Goal: Check status: Check status

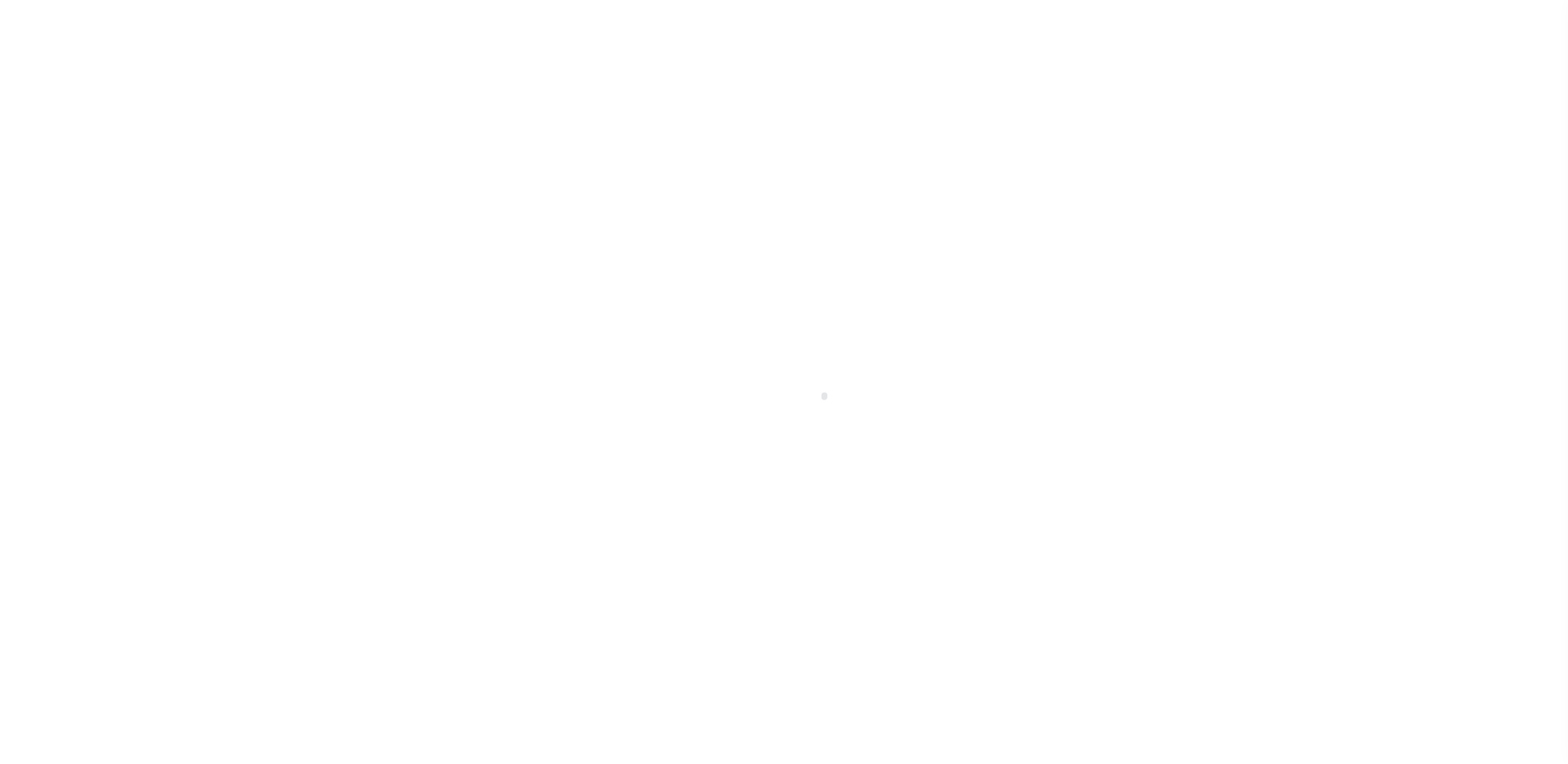
scroll to position [29, 0]
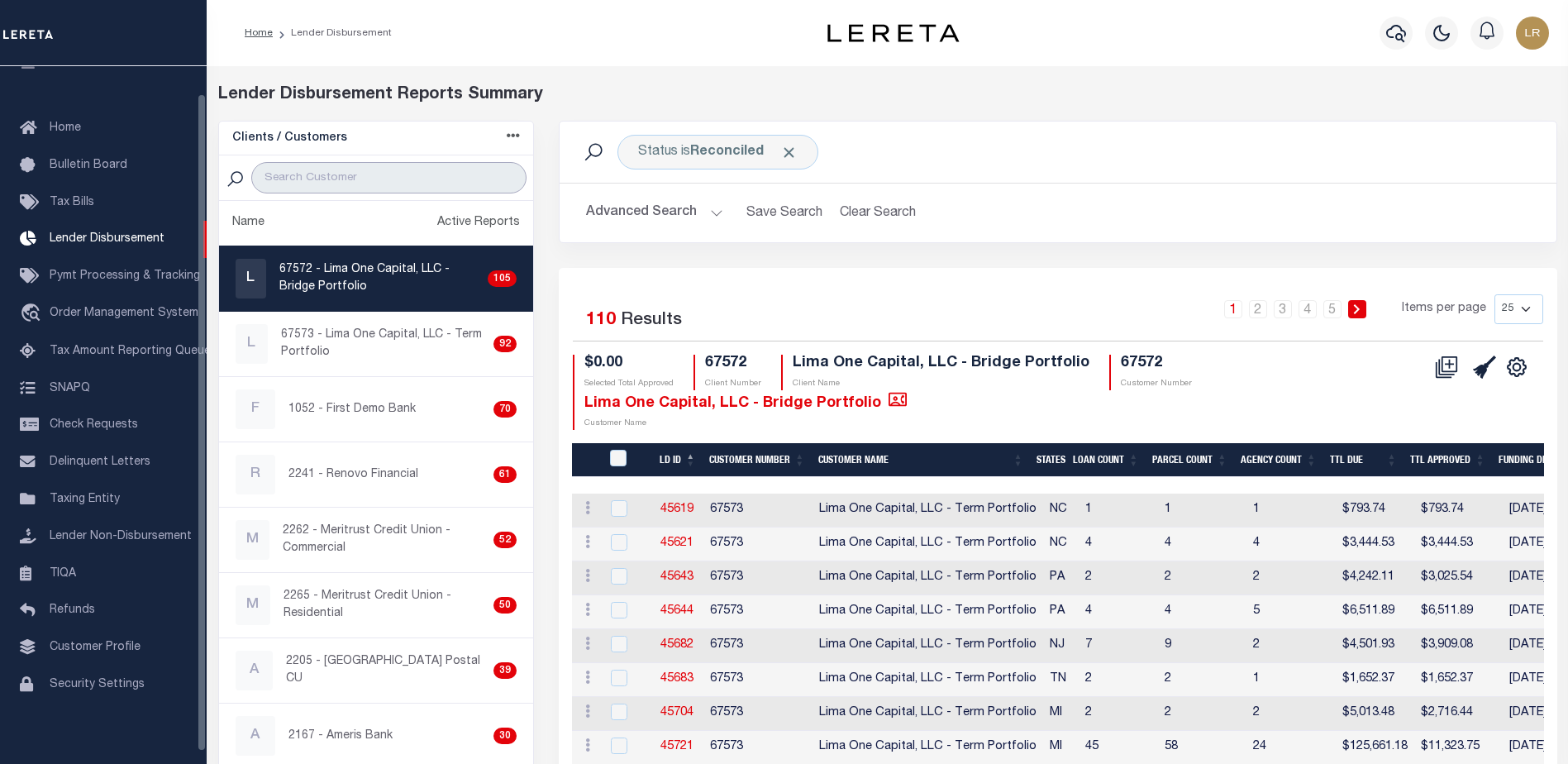
click at [350, 174] on input "search" at bounding box center [388, 177] width 275 height 31
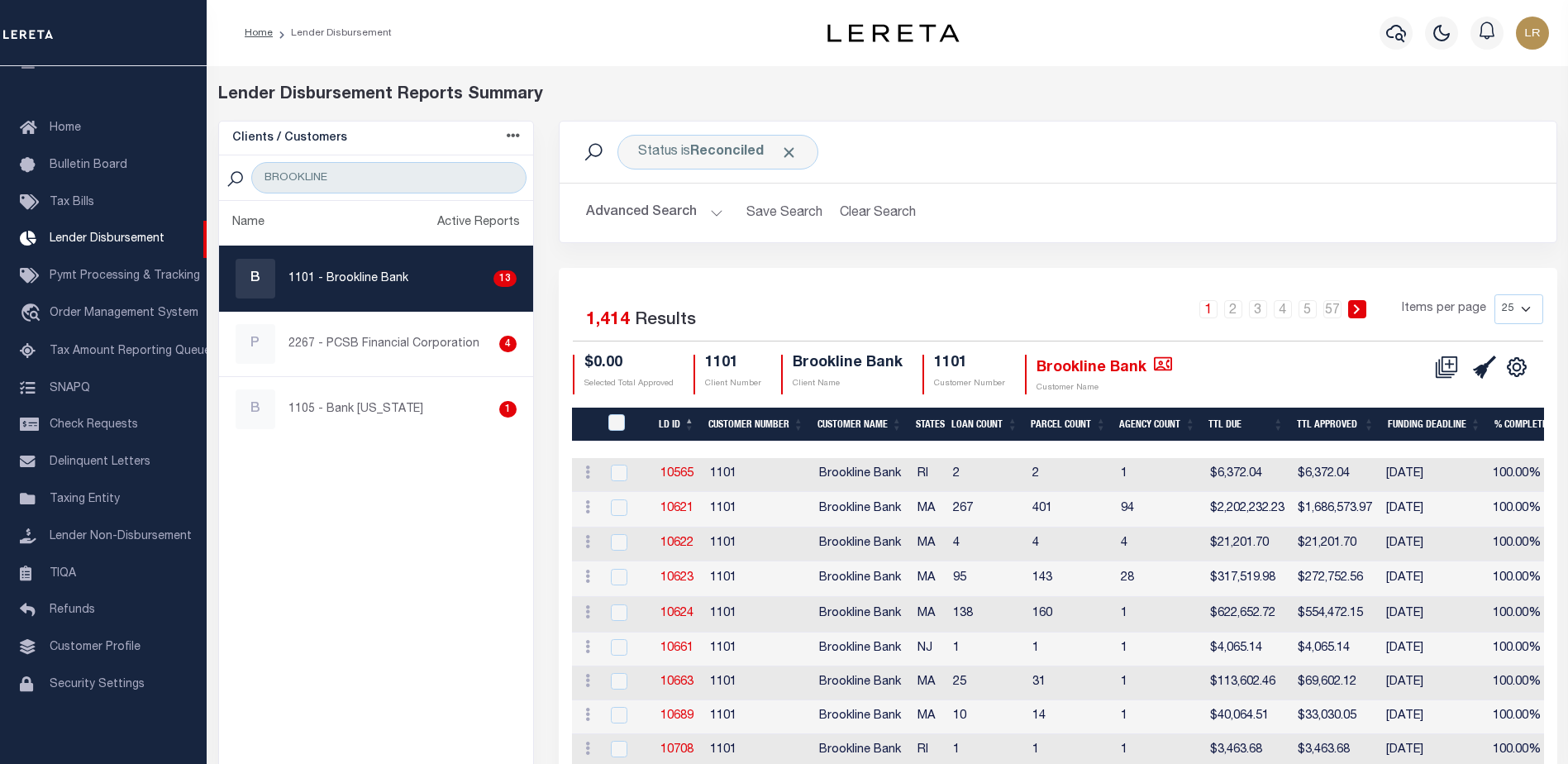
click at [690, 424] on th "LD ID" at bounding box center [676, 425] width 49 height 34
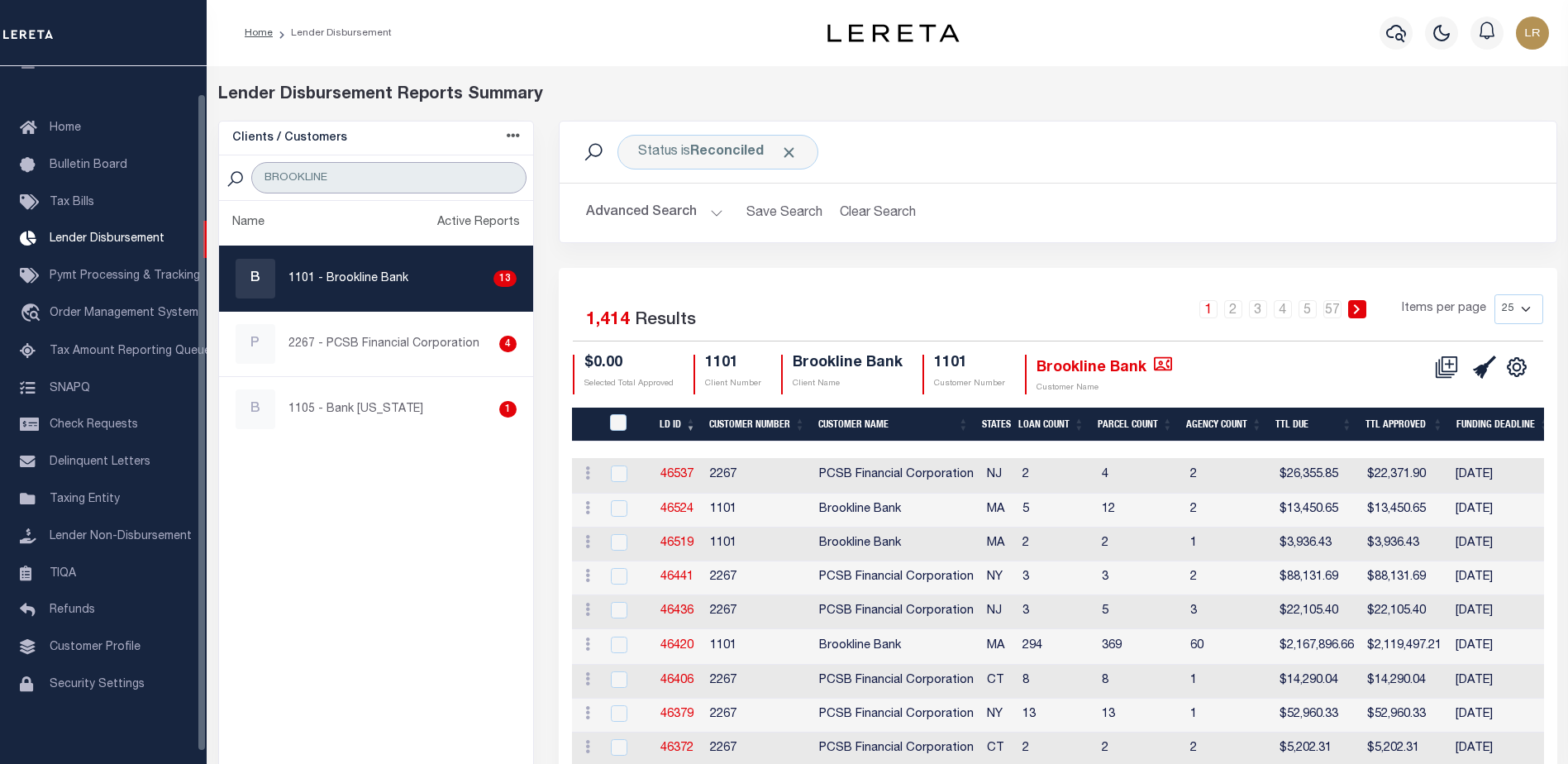
drag, startPoint x: 344, startPoint y: 181, endPoint x: 210, endPoint y: 165, distance: 135.0
click at [210, 165] on div "Clients / Customers Customers asc Customers desc Client asc Client desc Active …" at bounding box center [376, 720] width 341 height 1201
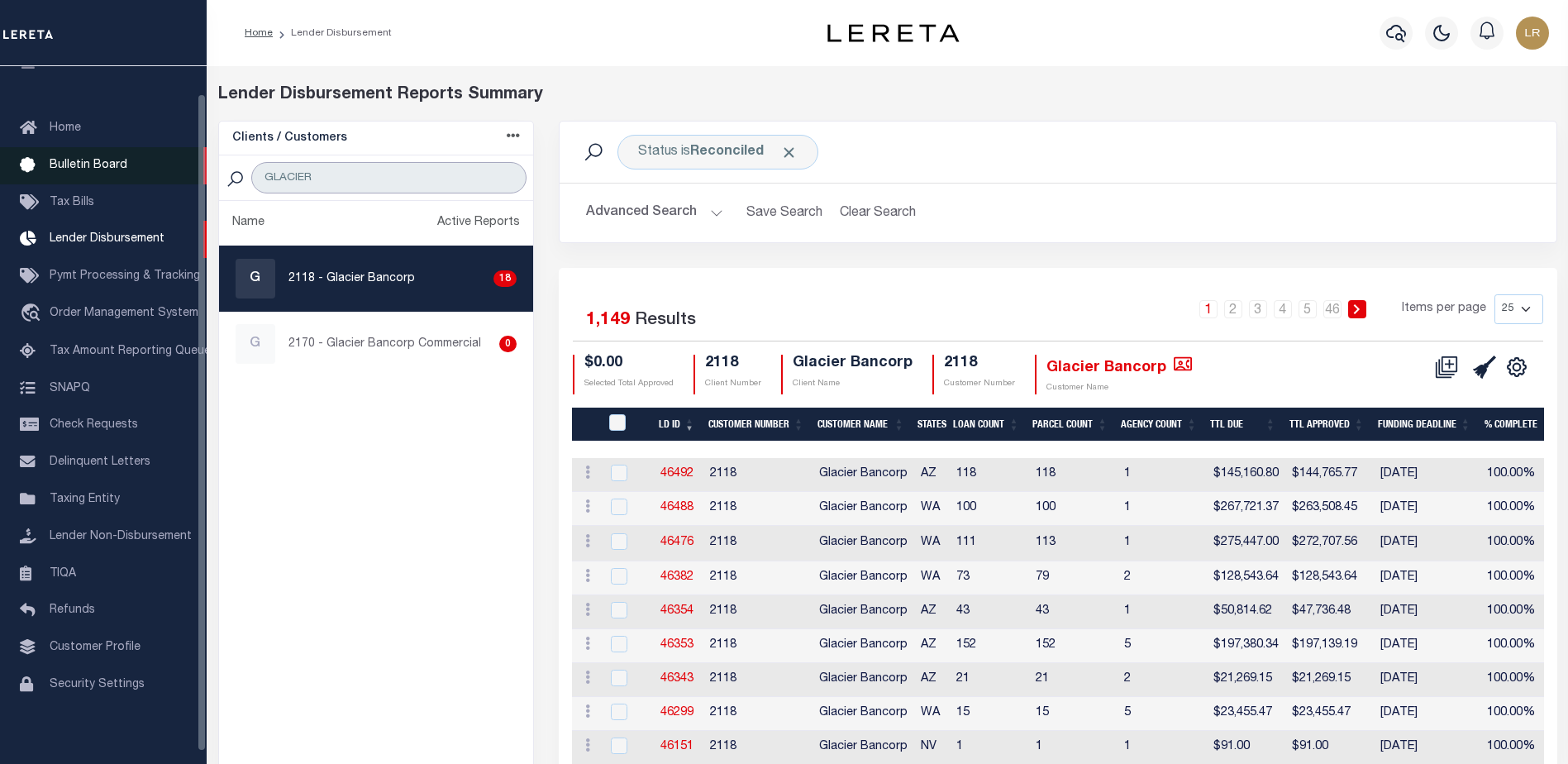
drag, startPoint x: 347, startPoint y: 183, endPoint x: 163, endPoint y: 178, distance: 184.1
click at [163, 178] on div "Home Lender Disbursement" at bounding box center [784, 715] width 1568 height 1430
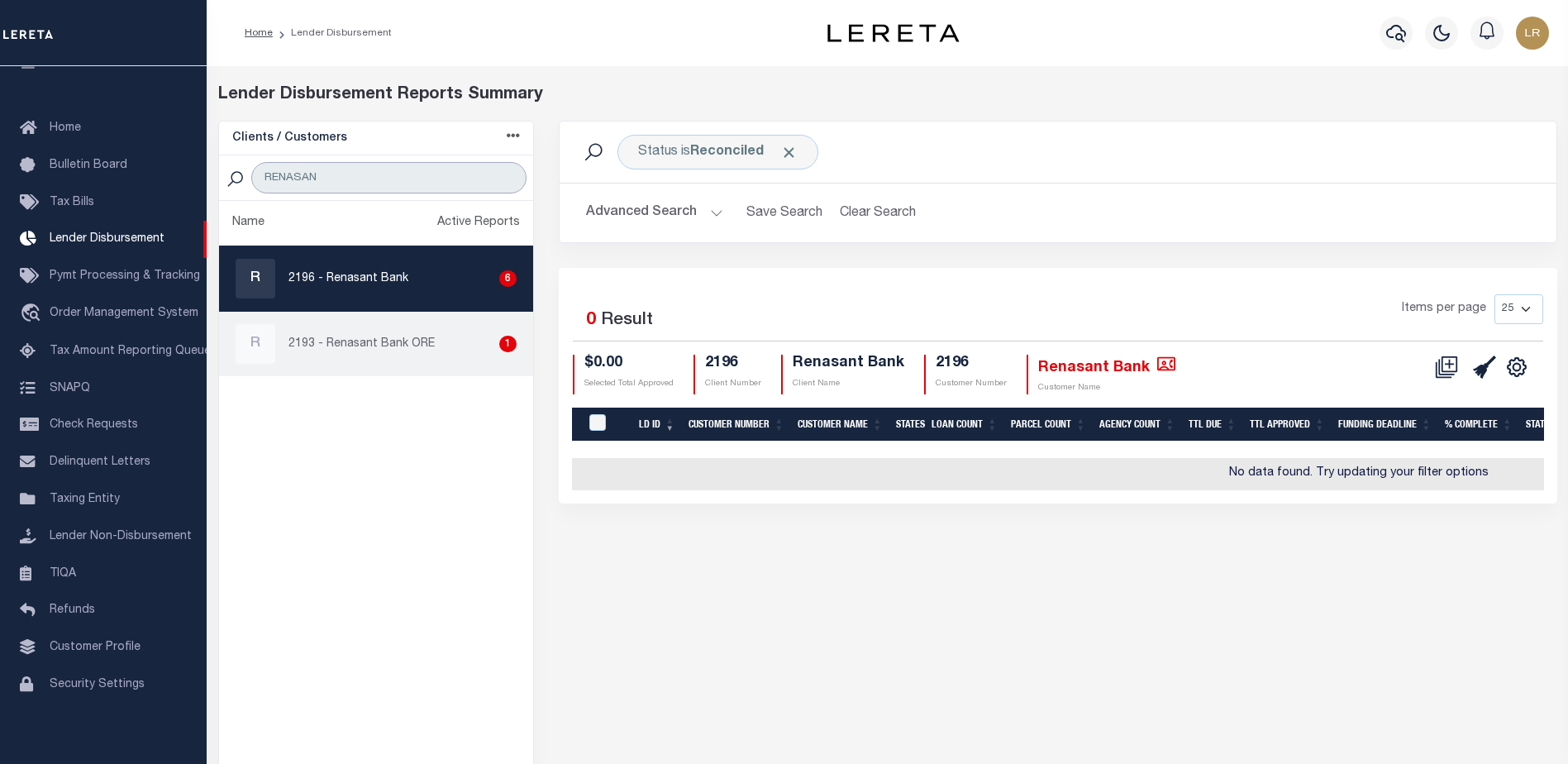
type input "RENASAN"
click at [405, 351] on p "2193 - Renasant Bank ORE" at bounding box center [361, 344] width 146 height 17
checkbox input "true"
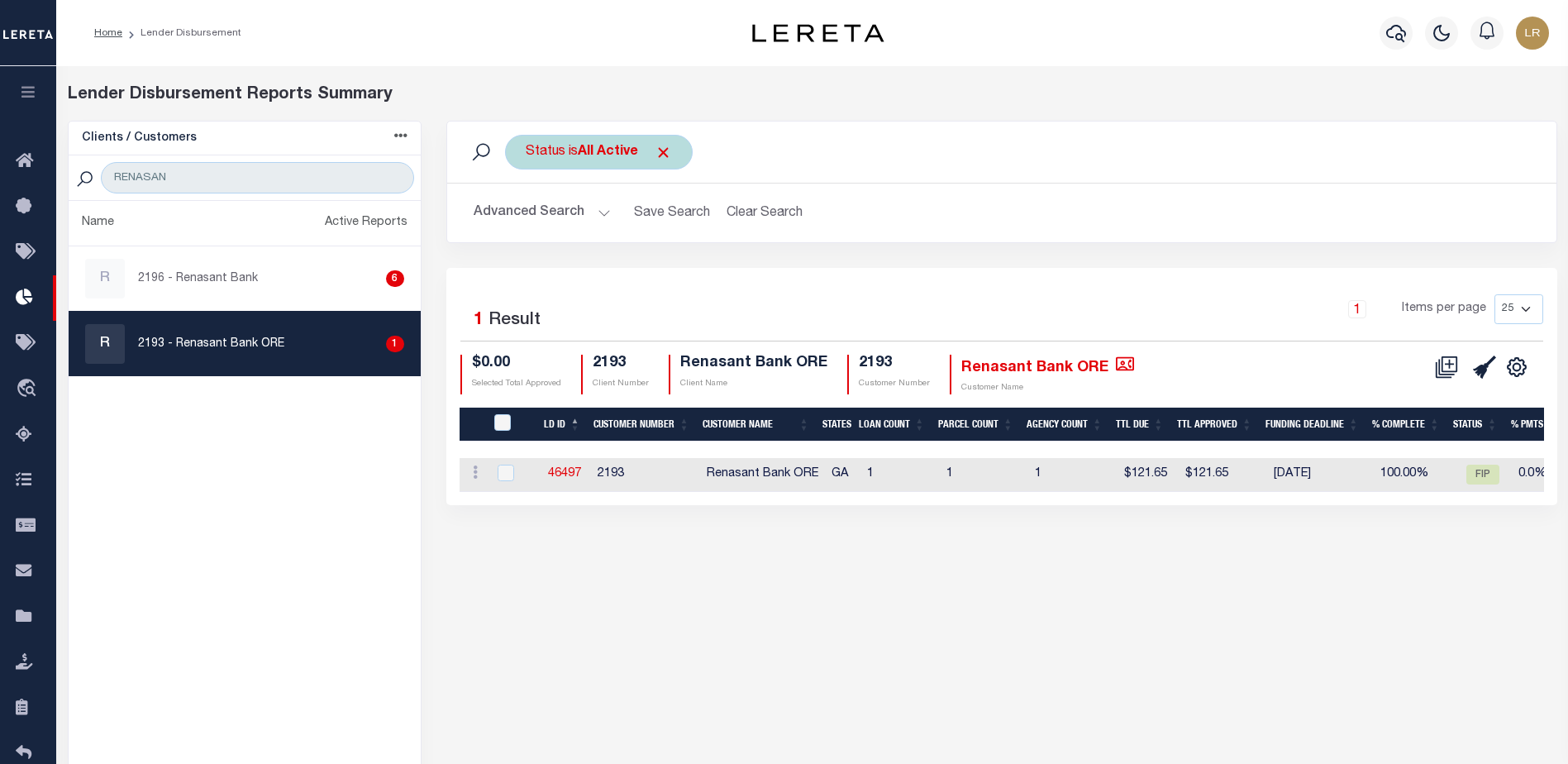
click at [659, 155] on span "Click to Remove" at bounding box center [663, 153] width 17 height 17
click at [571, 152] on div "Status" at bounding box center [545, 152] width 81 height 35
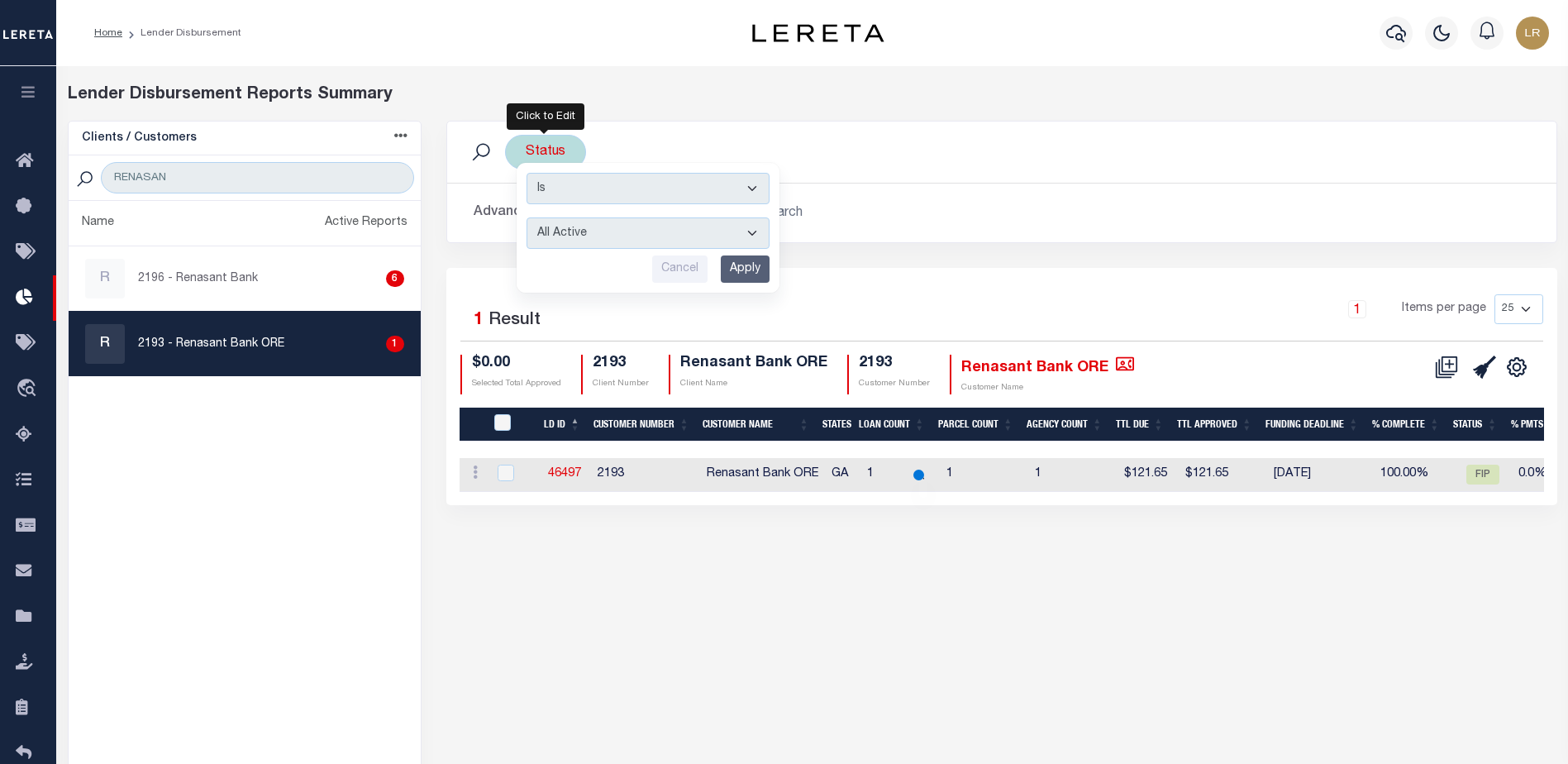
drag, startPoint x: 574, startPoint y: 226, endPoint x: 580, endPoint y: 236, distance: 11.7
click at [574, 226] on select "All Active Approval In Progress Batching In Progress Complete Do Not Pay Escrow…" at bounding box center [648, 232] width 243 height 31
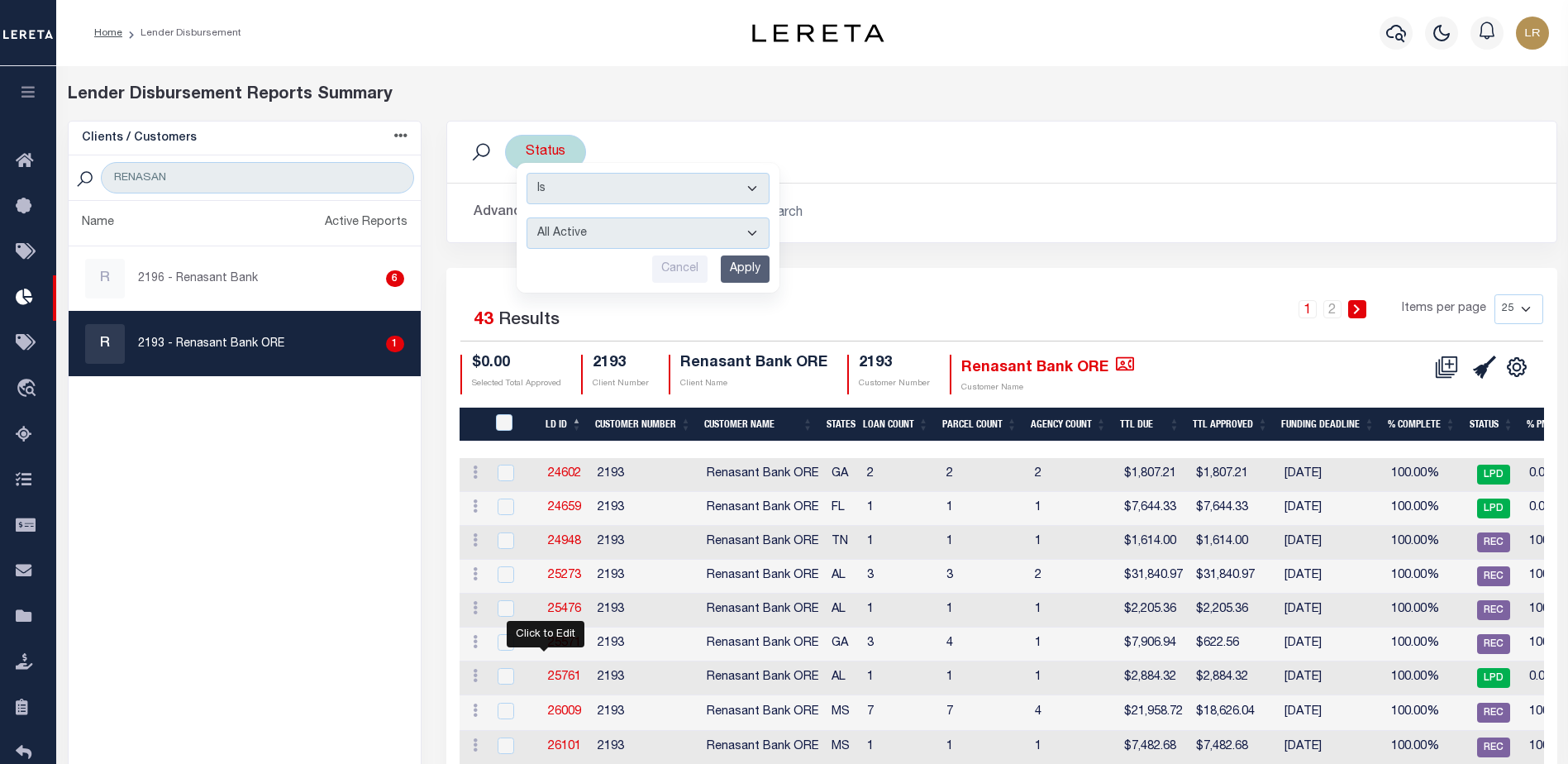
select select "REC"
click at [527, 217] on select "All Active Approval In Progress Batching In Progress Complete Do Not Pay Escrow…" at bounding box center [648, 232] width 243 height 31
click at [739, 271] on input "Apply" at bounding box center [745, 269] width 48 height 27
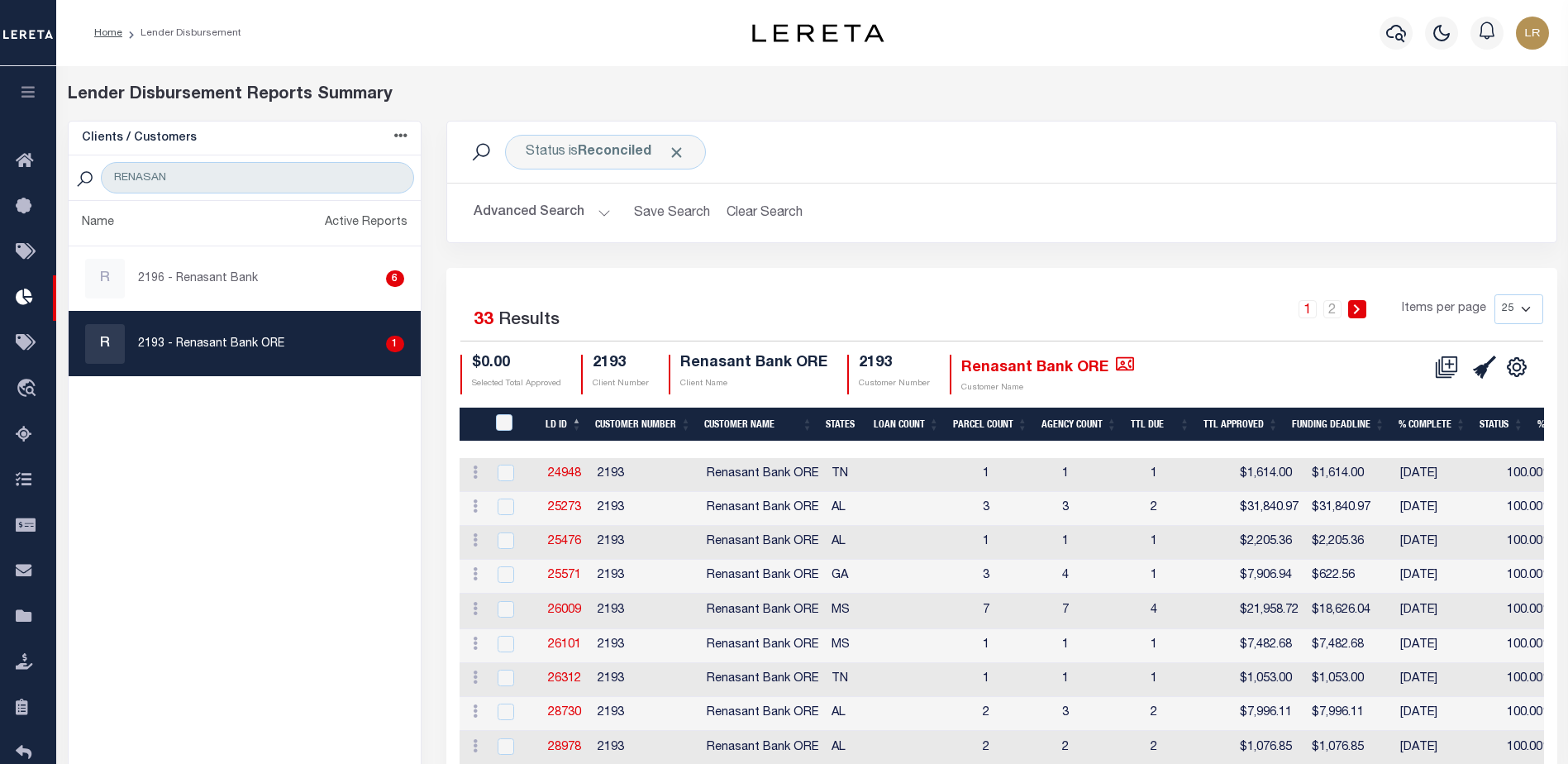
click at [578, 421] on th "LD ID" at bounding box center [564, 425] width 49 height 34
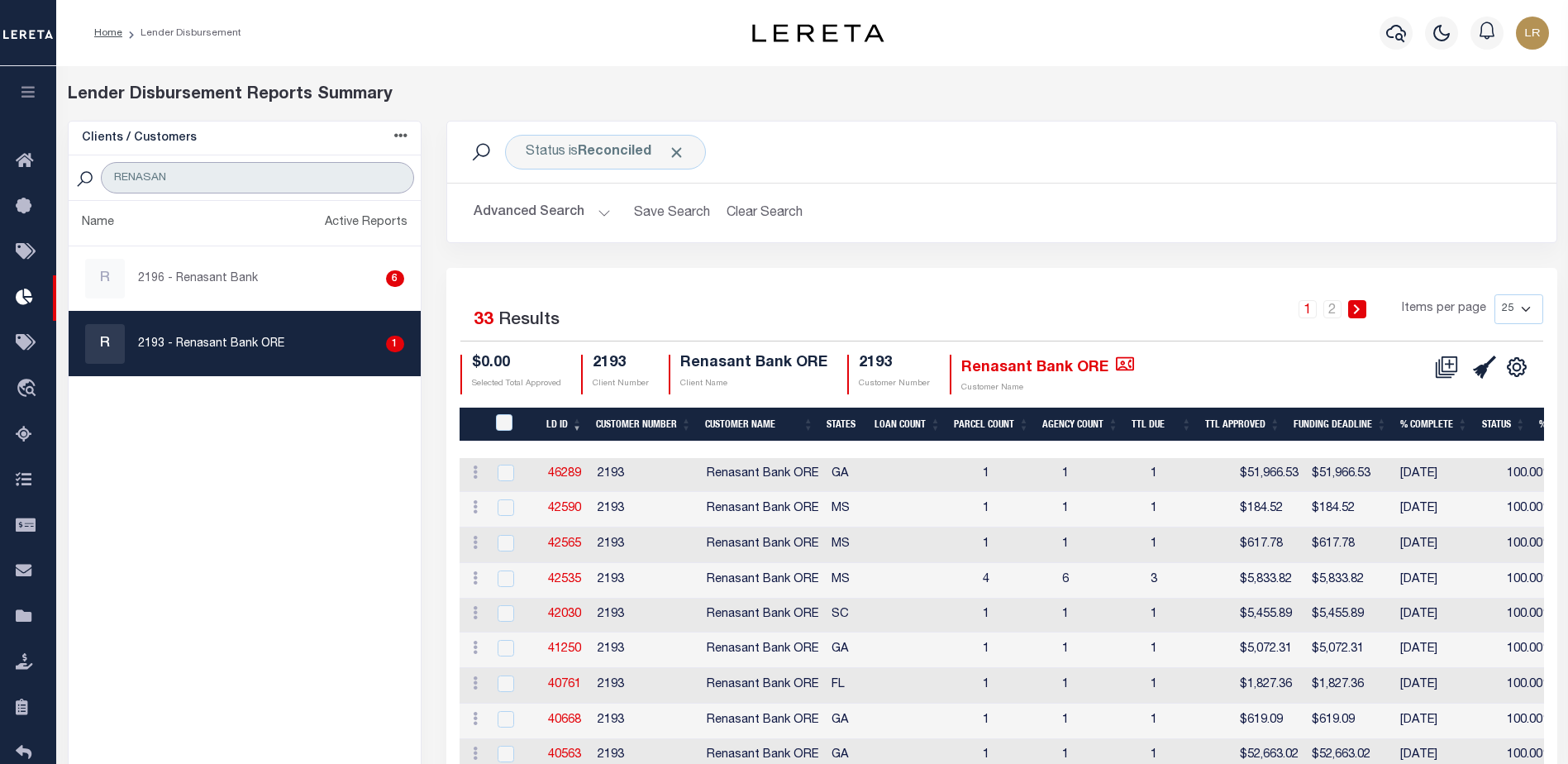
drag, startPoint x: 147, startPoint y: 173, endPoint x: 74, endPoint y: 173, distance: 73.0
click at [74, 173] on div "RENASAN" at bounding box center [244, 178] width 352 height 45
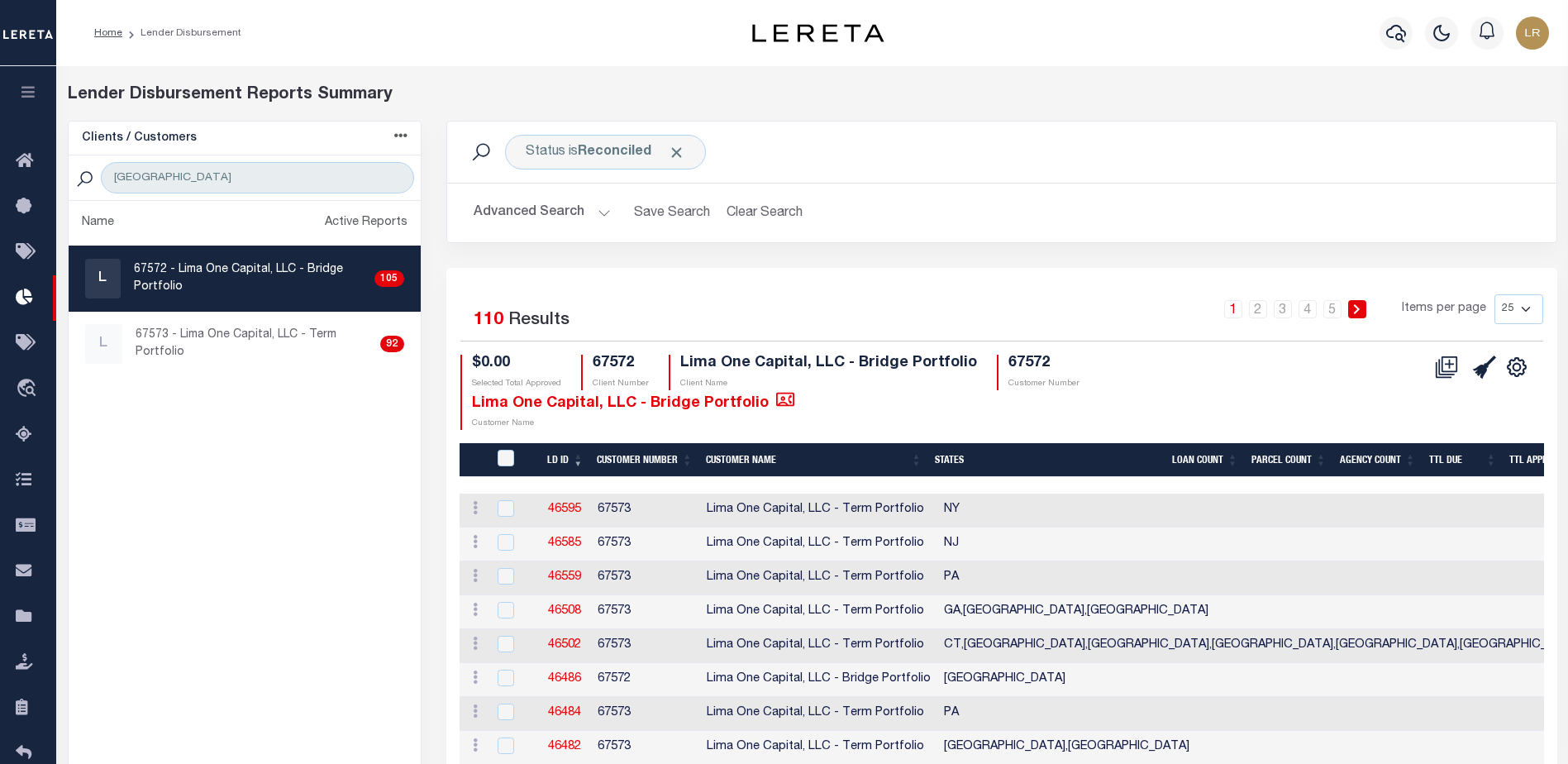
click at [961, 228] on h2 "Advanced Search Save Search Clear Search LDBatchesGridWrapper_dynamictable_____…" at bounding box center [1001, 213] width 1083 height 32
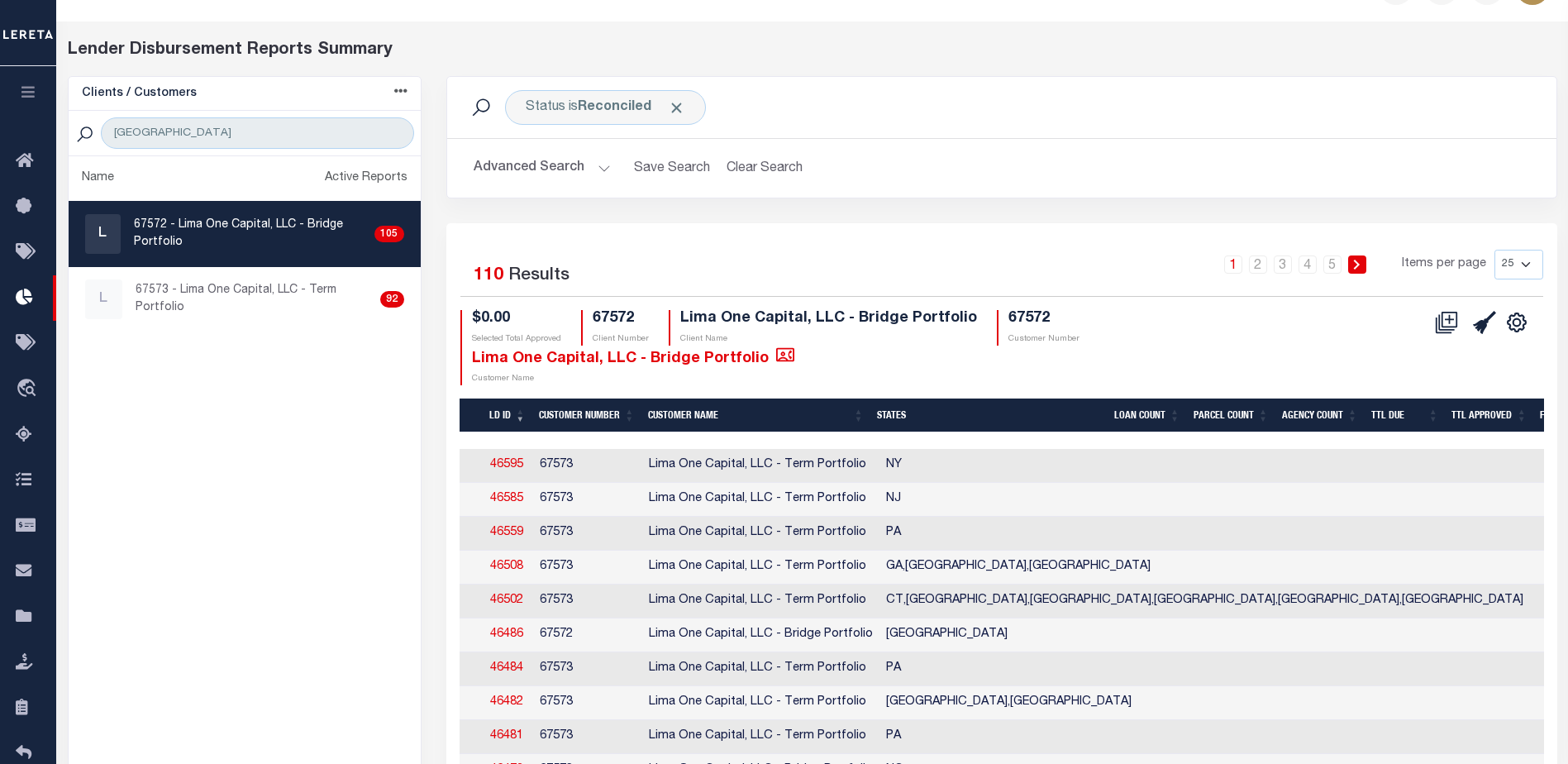
scroll to position [28, 0]
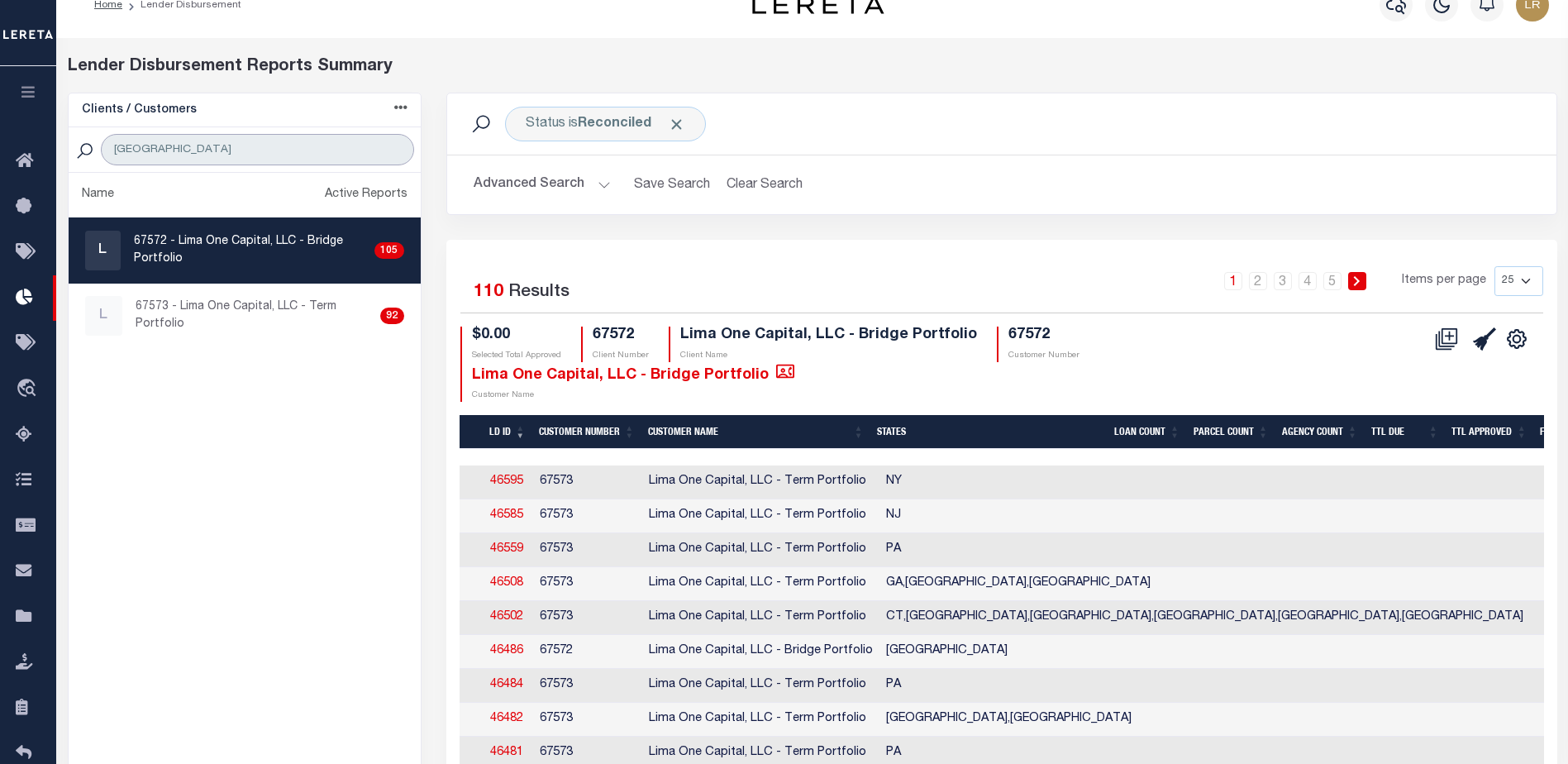
drag, startPoint x: 210, startPoint y: 144, endPoint x: 51, endPoint y: 136, distance: 159.2
click at [51, 136] on div "Home Lender Disbursement" at bounding box center [784, 698] width 1568 height 1453
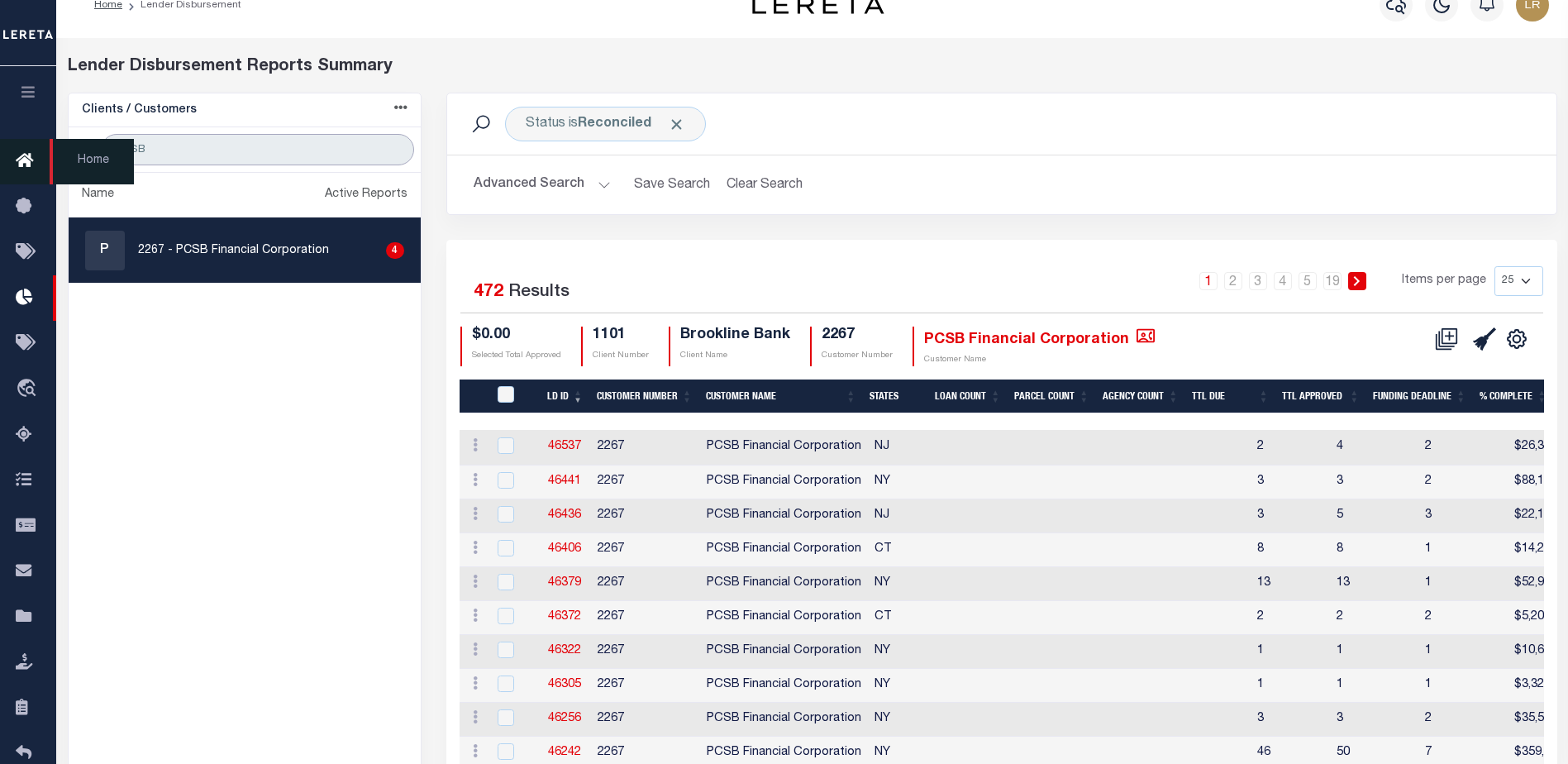
drag, startPoint x: 164, startPoint y: 148, endPoint x: 16, endPoint y: 145, distance: 148.0
click at [16, 145] on div "Home Lender Disbursement" at bounding box center [784, 674] width 1568 height 1406
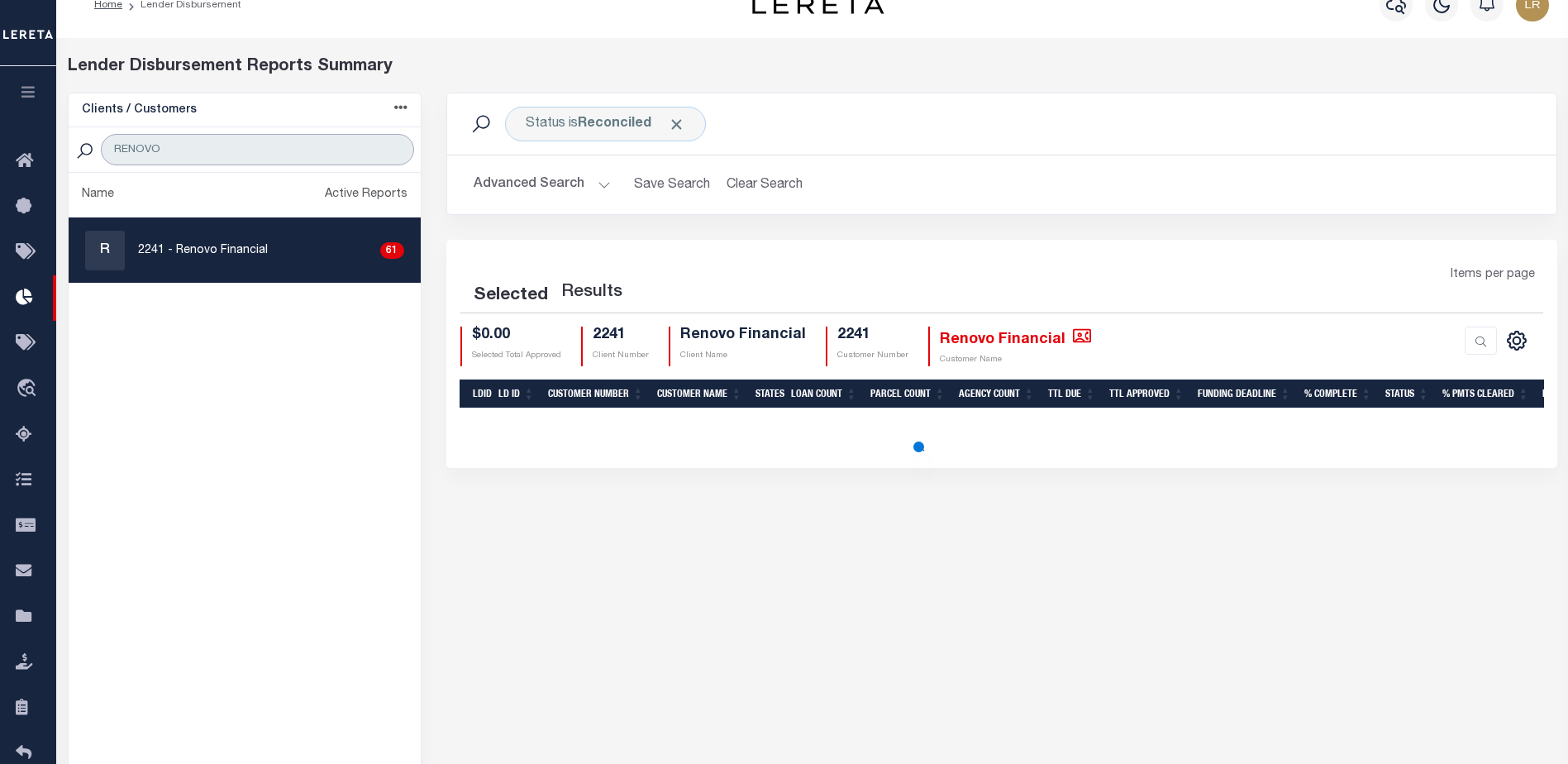
type input "RENOVO"
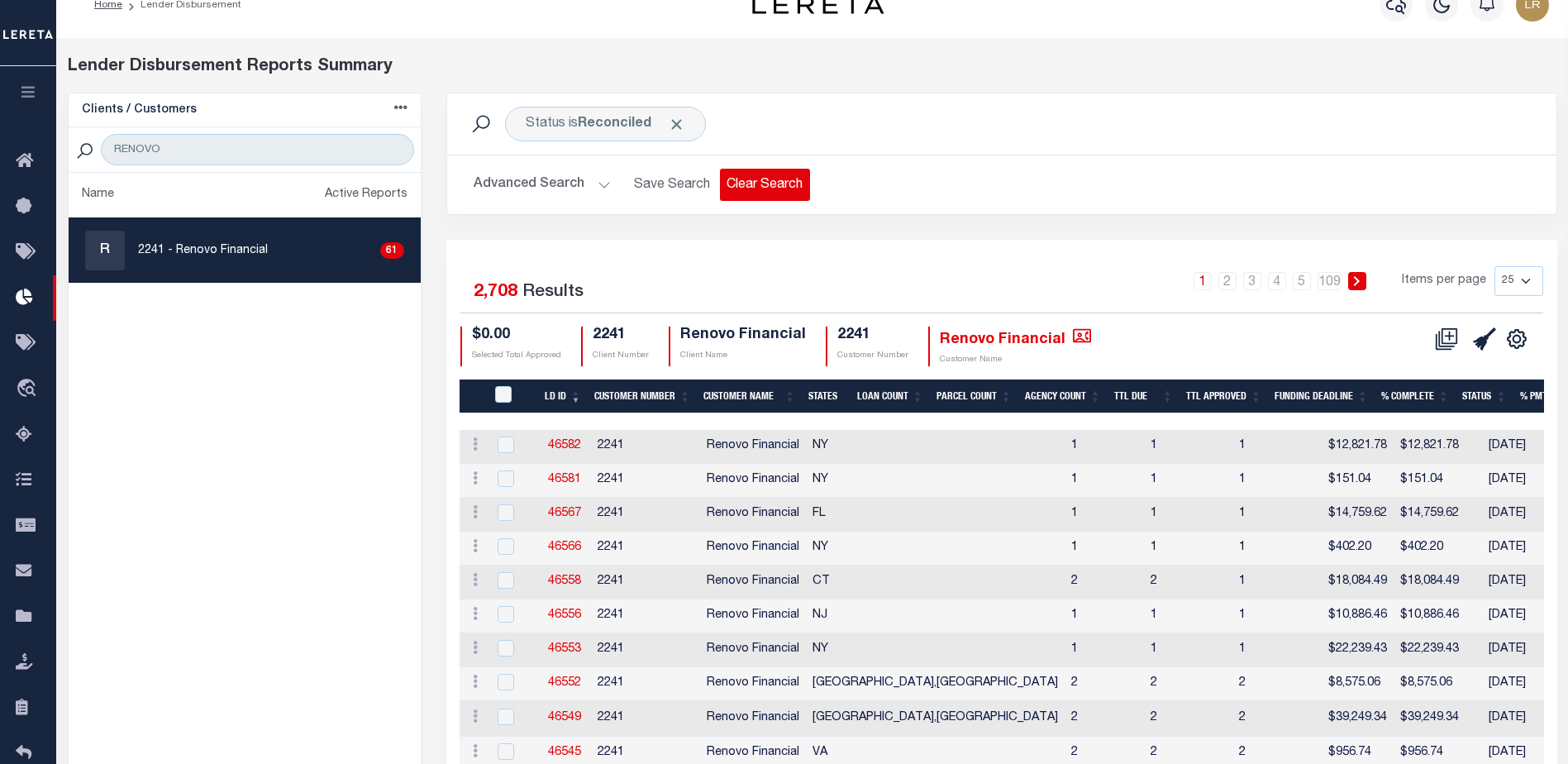
click at [721, 190] on button "Clear Search" at bounding box center [765, 185] width 90 height 32
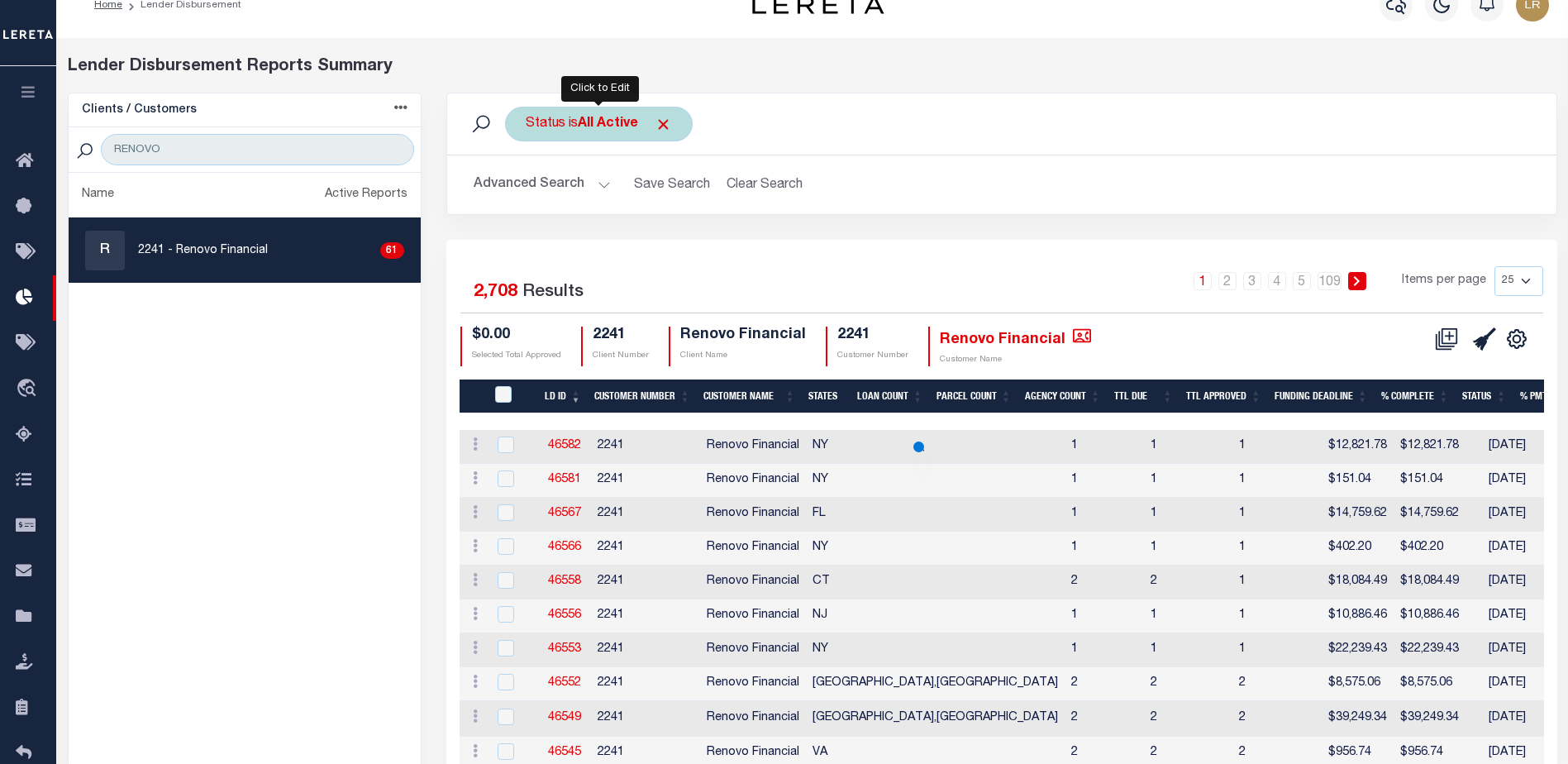
click at [670, 124] on span at bounding box center [663, 124] width 17 height 17
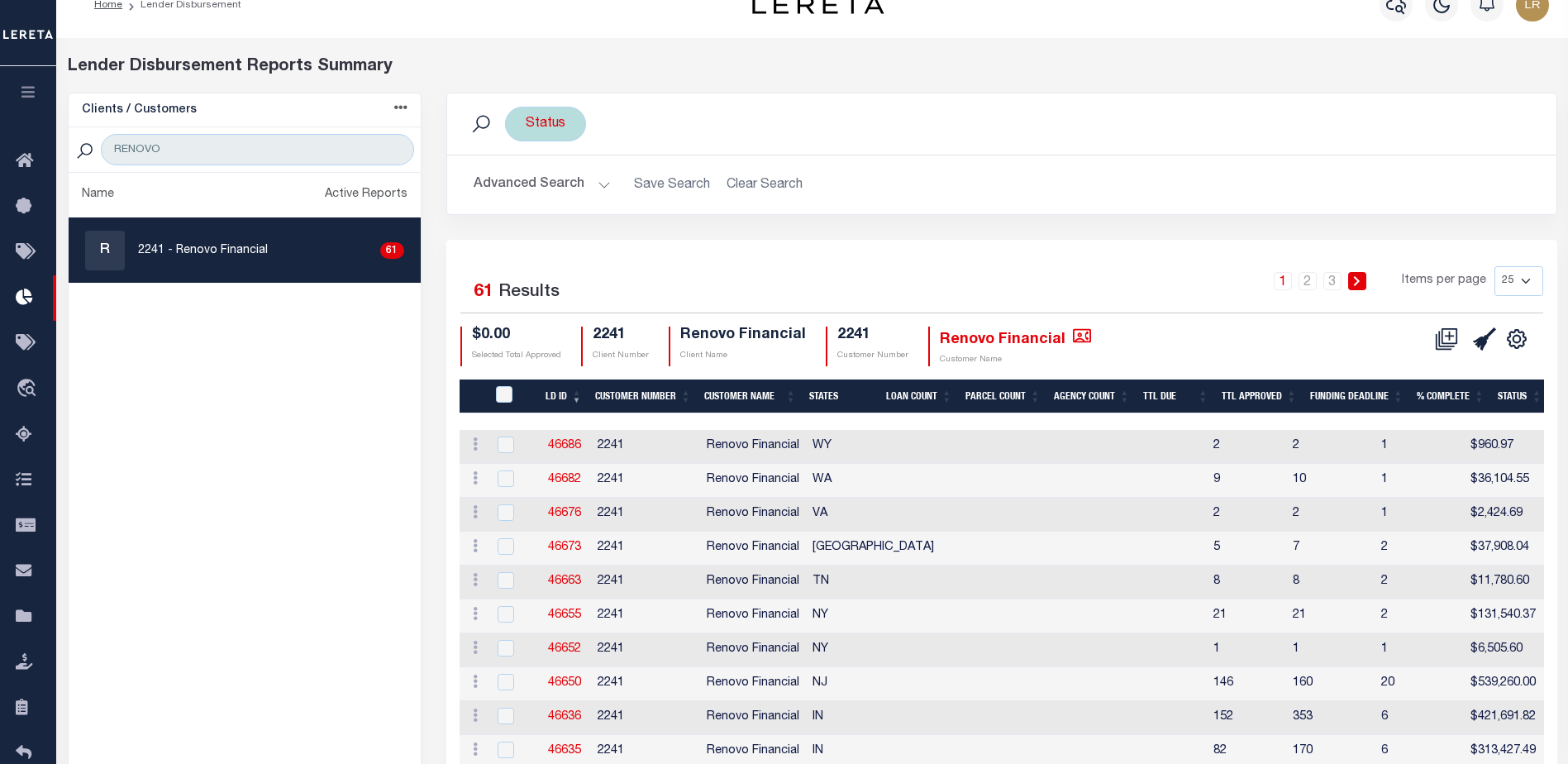
click at [562, 113] on div "Status" at bounding box center [545, 124] width 81 height 35
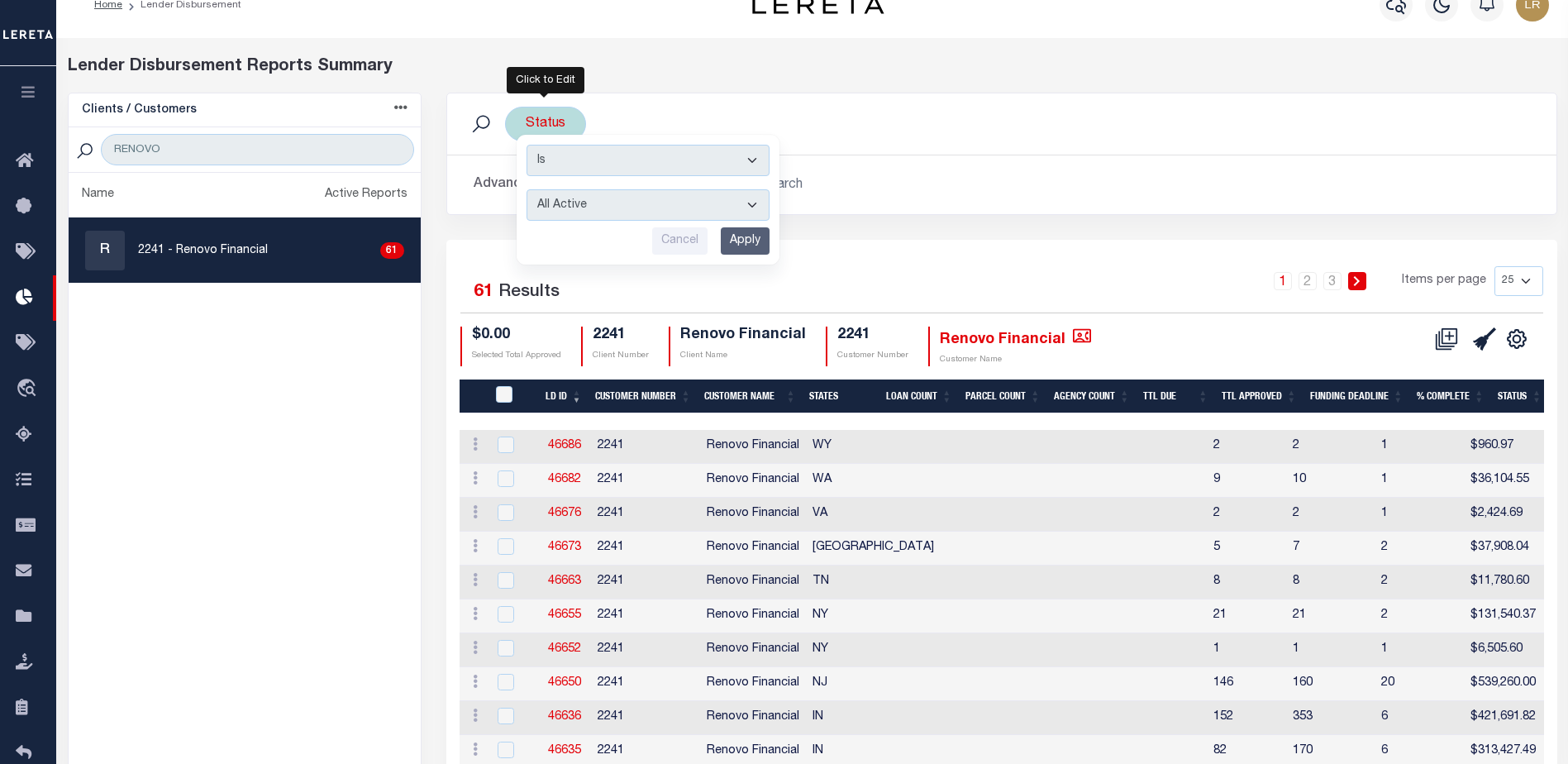
click at [653, 210] on select "All Active Approval In Progress Batching In Progress Complete Do Not Pay Escrow…" at bounding box center [648, 205] width 243 height 31
select select "REC"
click at [527, 190] on select "All Active Approval In Progress Batching In Progress Complete Do Not Pay Escrow…" at bounding box center [648, 205] width 243 height 31
click at [754, 240] on input "Apply" at bounding box center [745, 241] width 48 height 27
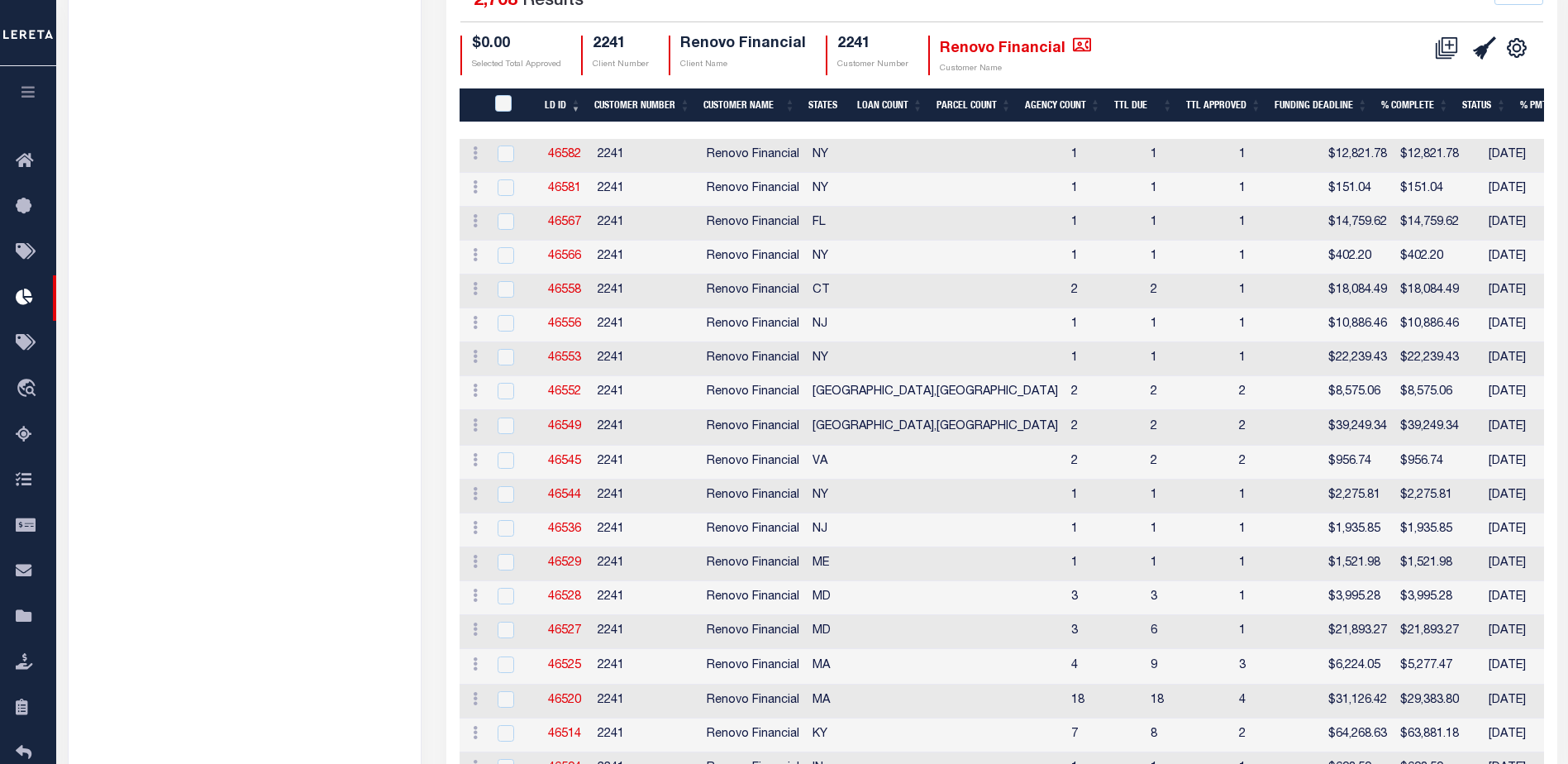
scroll to position [0, 0]
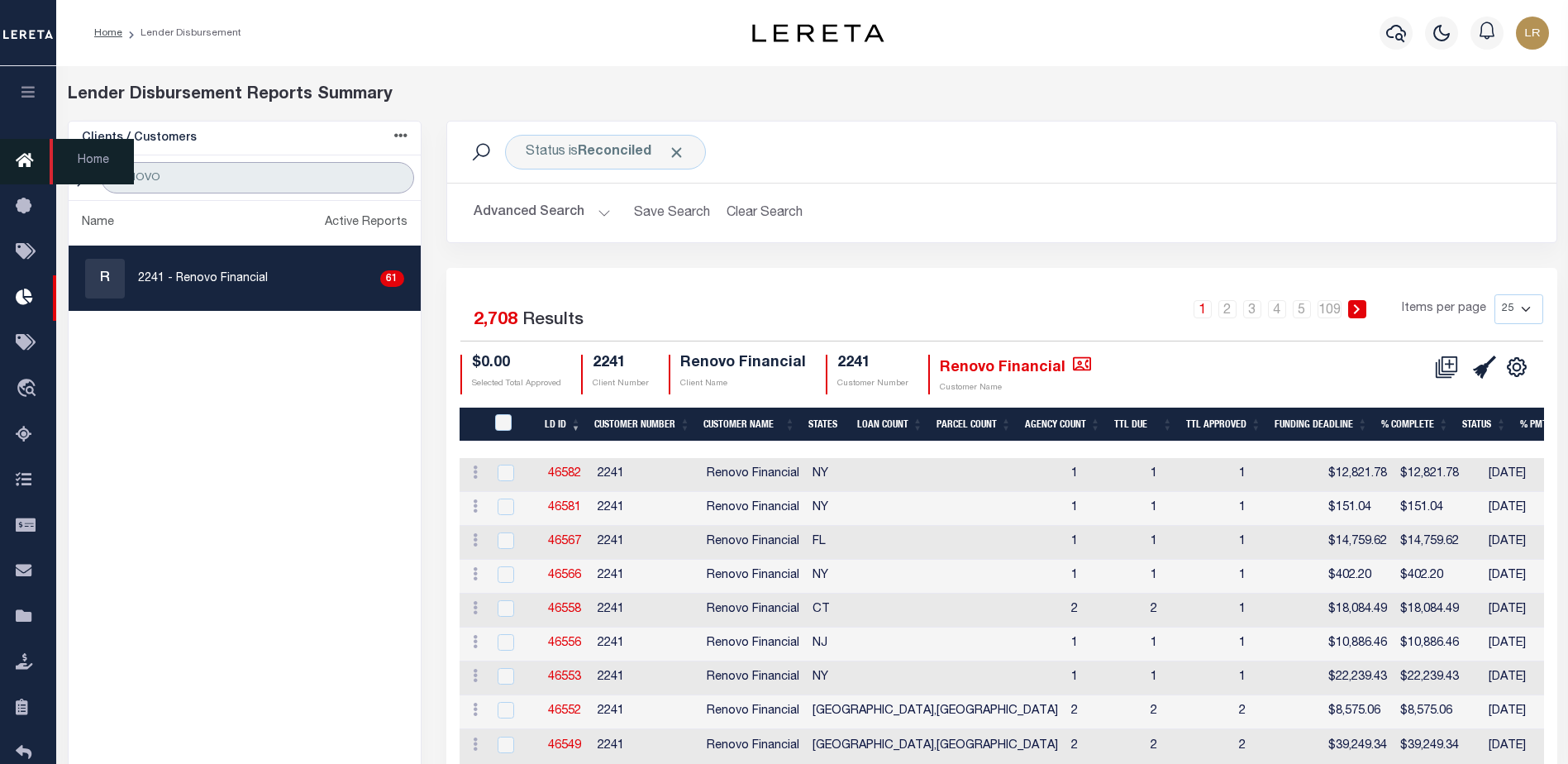
drag, startPoint x: 95, startPoint y: 173, endPoint x: 1, endPoint y: 162, distance: 94.6
click at [1, 162] on div "Home Lender Disbursement" at bounding box center [784, 696] width 1568 height 1392
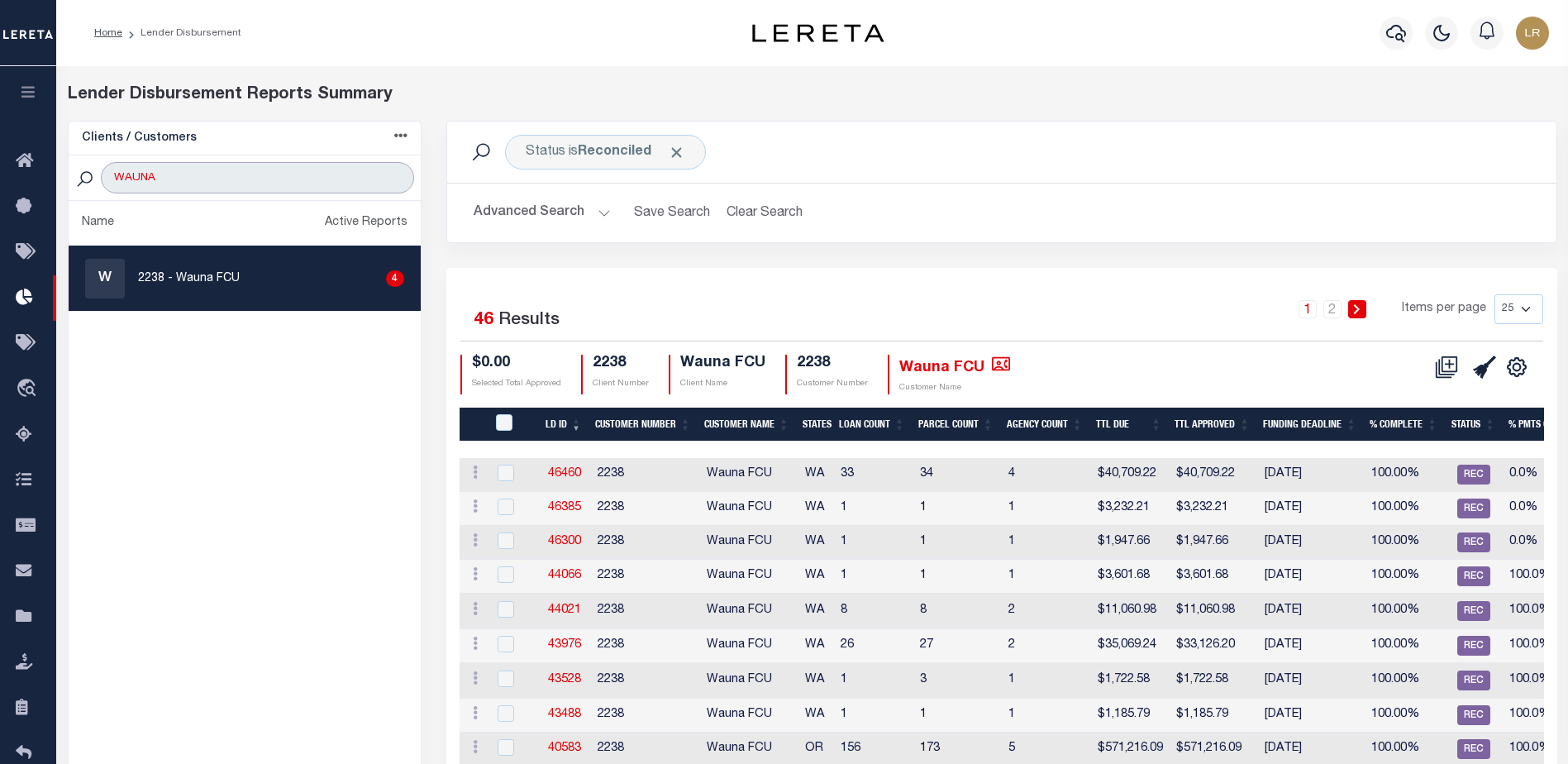
drag, startPoint x: 327, startPoint y: 194, endPoint x: 295, endPoint y: 191, distance: 32.1
click at [299, 191] on div "WAUNA" at bounding box center [244, 178] width 352 height 45
drag, startPoint x: 290, startPoint y: 185, endPoint x: 71, endPoint y: 170, distance: 219.5
click at [71, 170] on div "WAUNA" at bounding box center [244, 178] width 352 height 45
drag, startPoint x: 235, startPoint y: 179, endPoint x: -3, endPoint y: 161, distance: 238.7
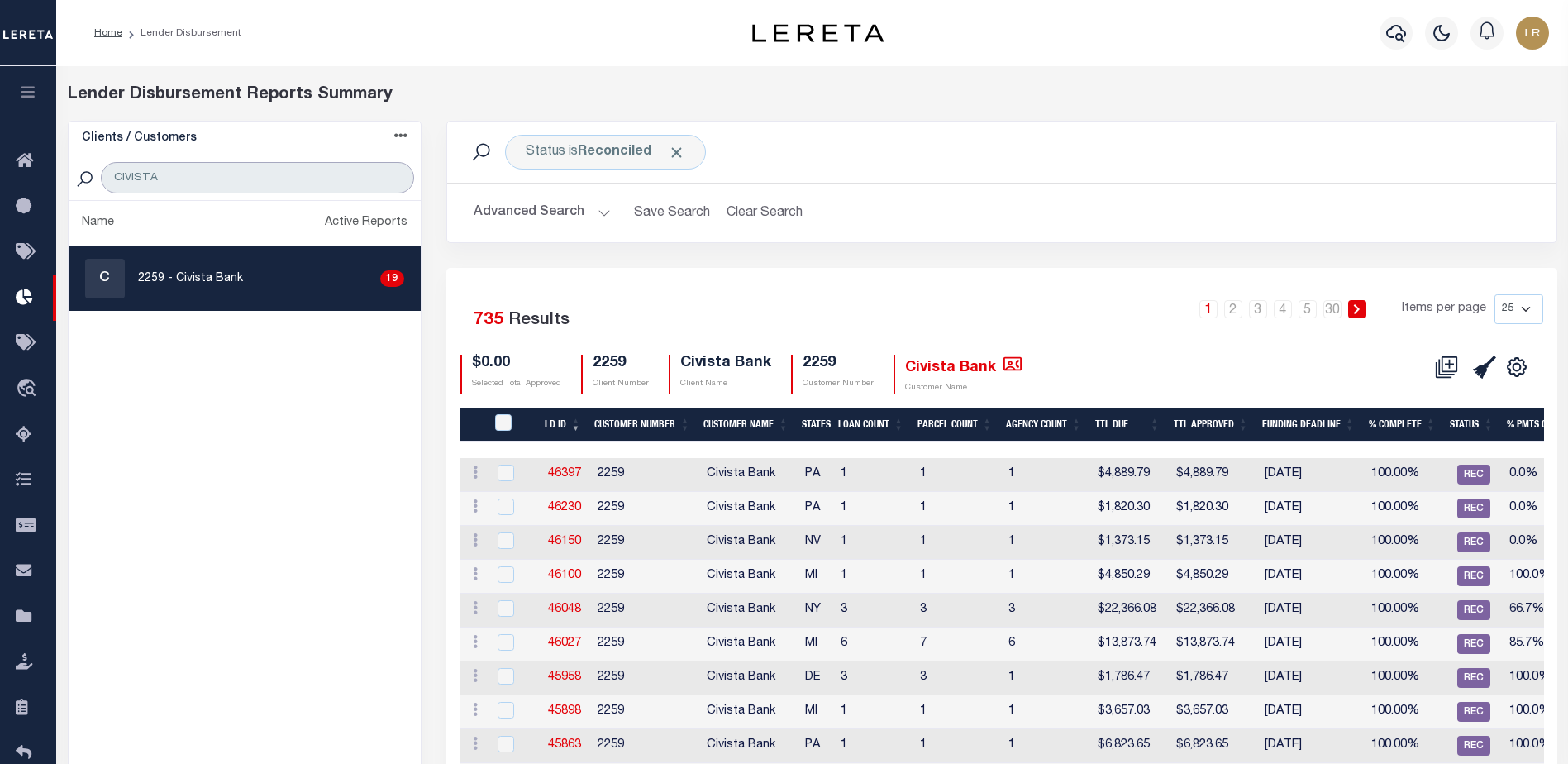
click at [0, 161] on html "Home Lender Disbursement Profile Sign out" at bounding box center [784, 697] width 1568 height 1393
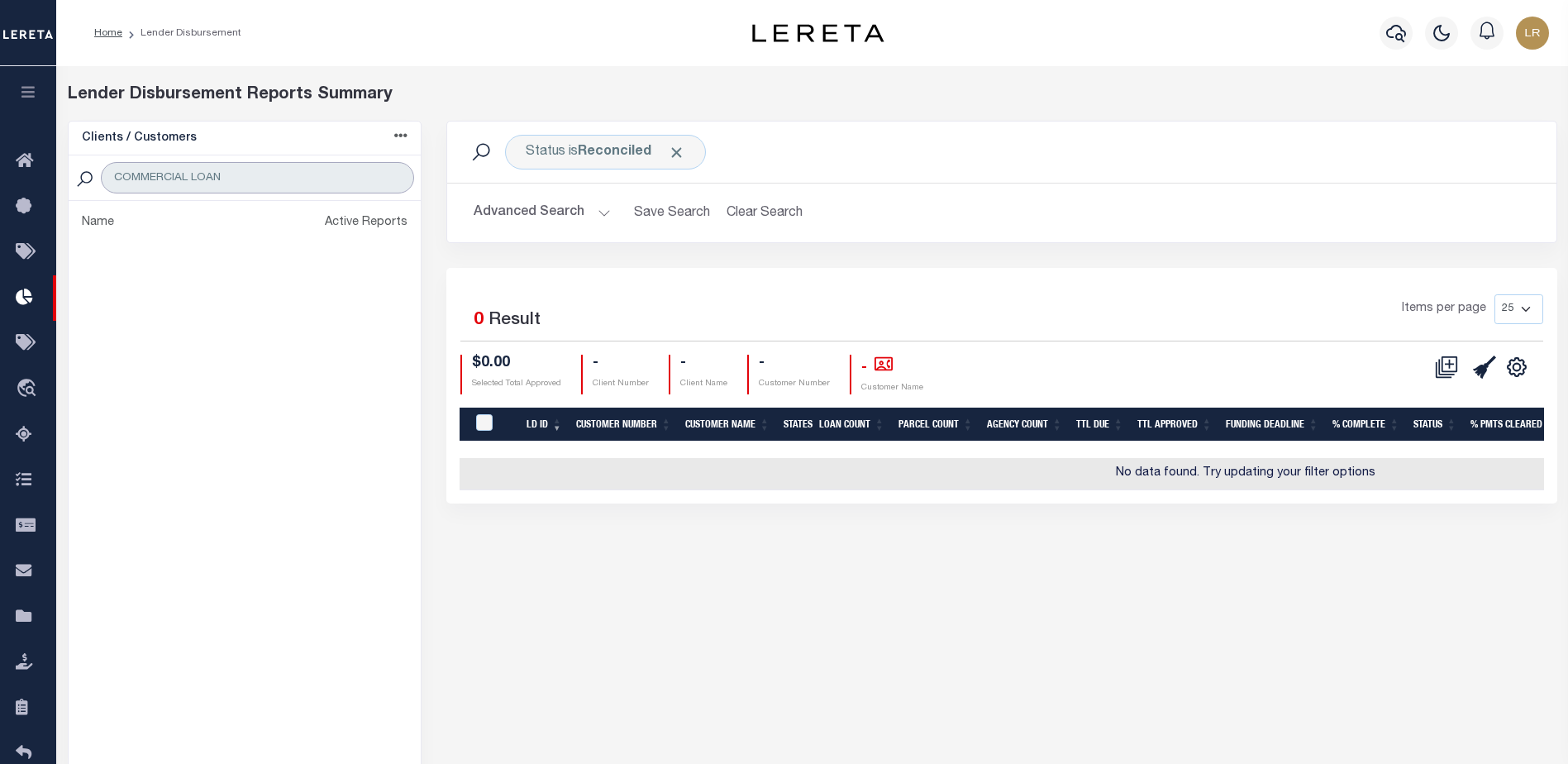
drag, startPoint x: 239, startPoint y: 175, endPoint x: 95, endPoint y: 170, distance: 144.1
click at [95, 170] on div "COMMERCIAL LOAN" at bounding box center [244, 178] width 352 height 45
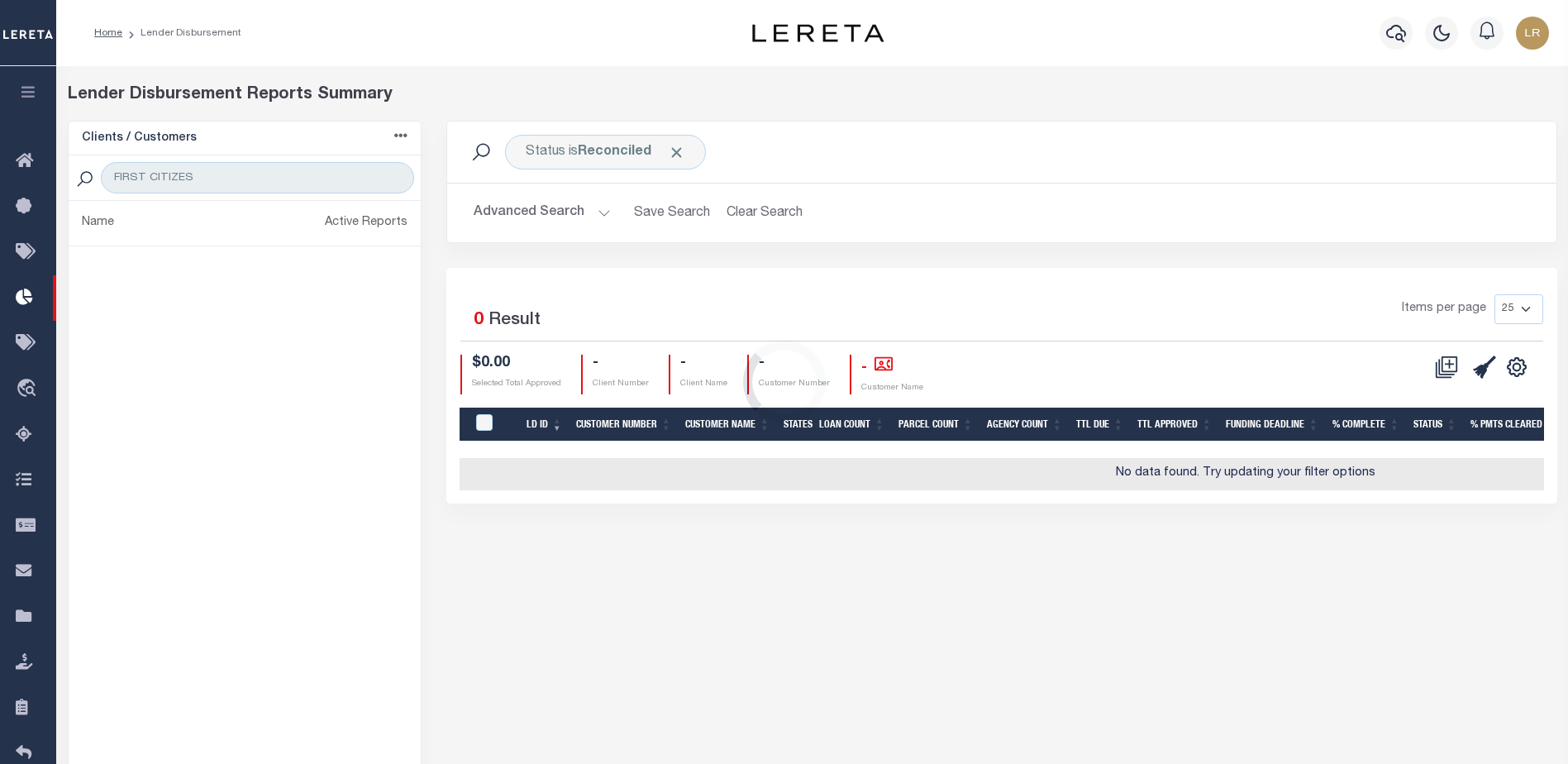
click at [207, 179] on div "Loading..." at bounding box center [784, 382] width 1568 height 764
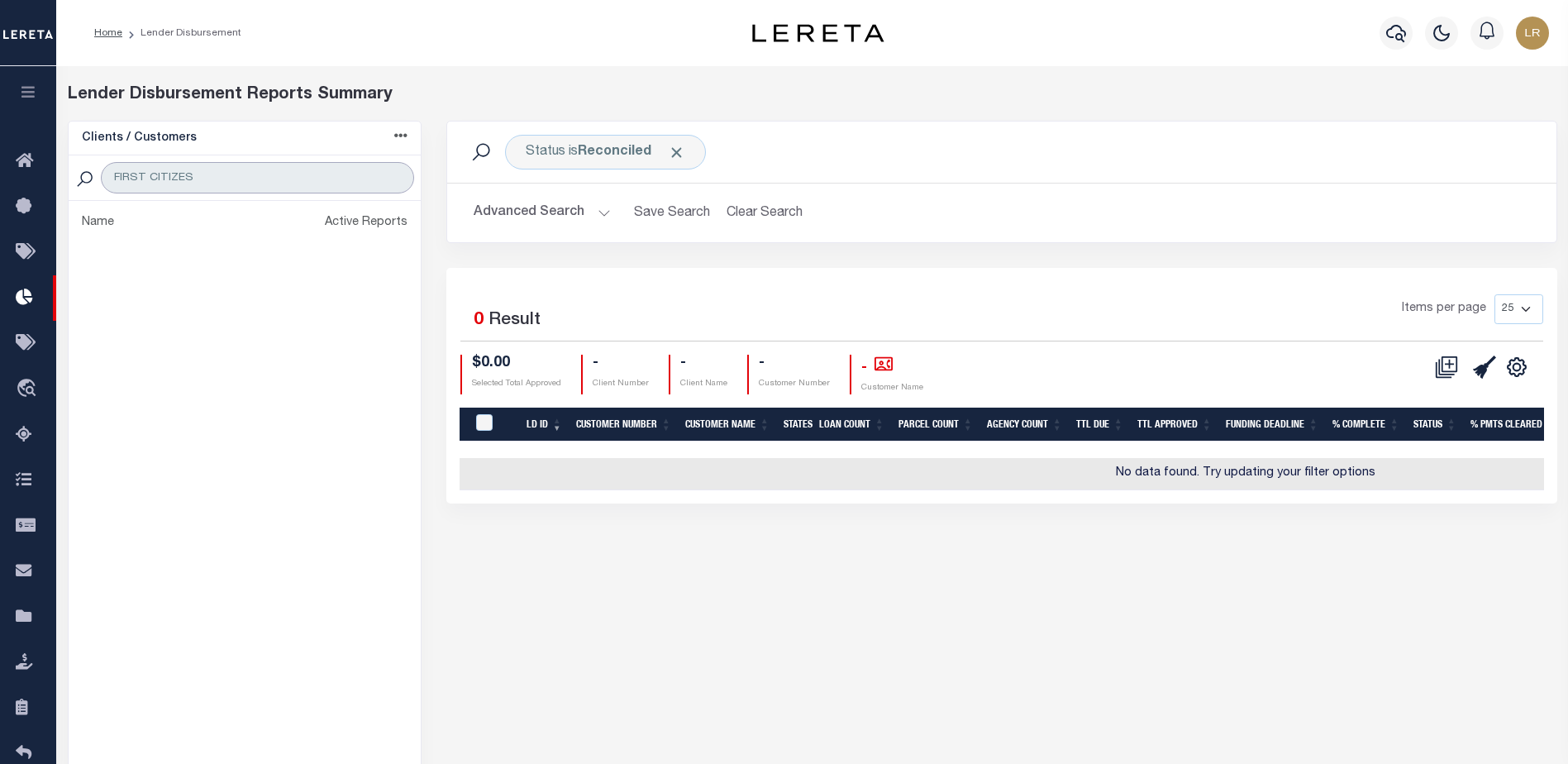
click at [207, 179] on input "FIRST CITIZES" at bounding box center [257, 177] width 313 height 31
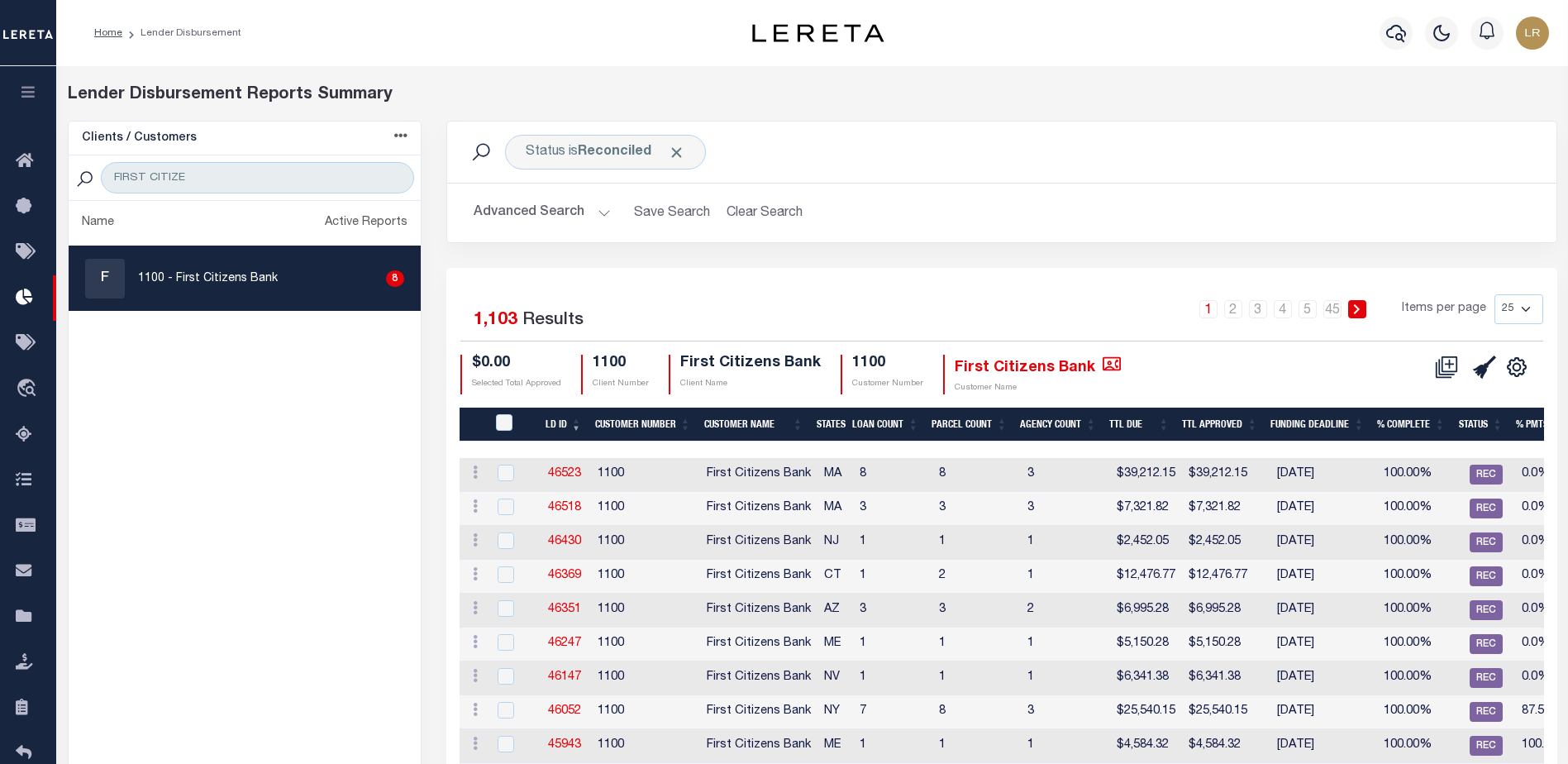
click at [725, 3] on div "Home Lender Disbursement Profile" at bounding box center [811, 33] width 1511 height 66
drag, startPoint x: 253, startPoint y: 174, endPoint x: 52, endPoint y: 173, distance: 201.0
click at [54, 173] on div "Home Lender Disbursement" at bounding box center [784, 697] width 1568 height 1393
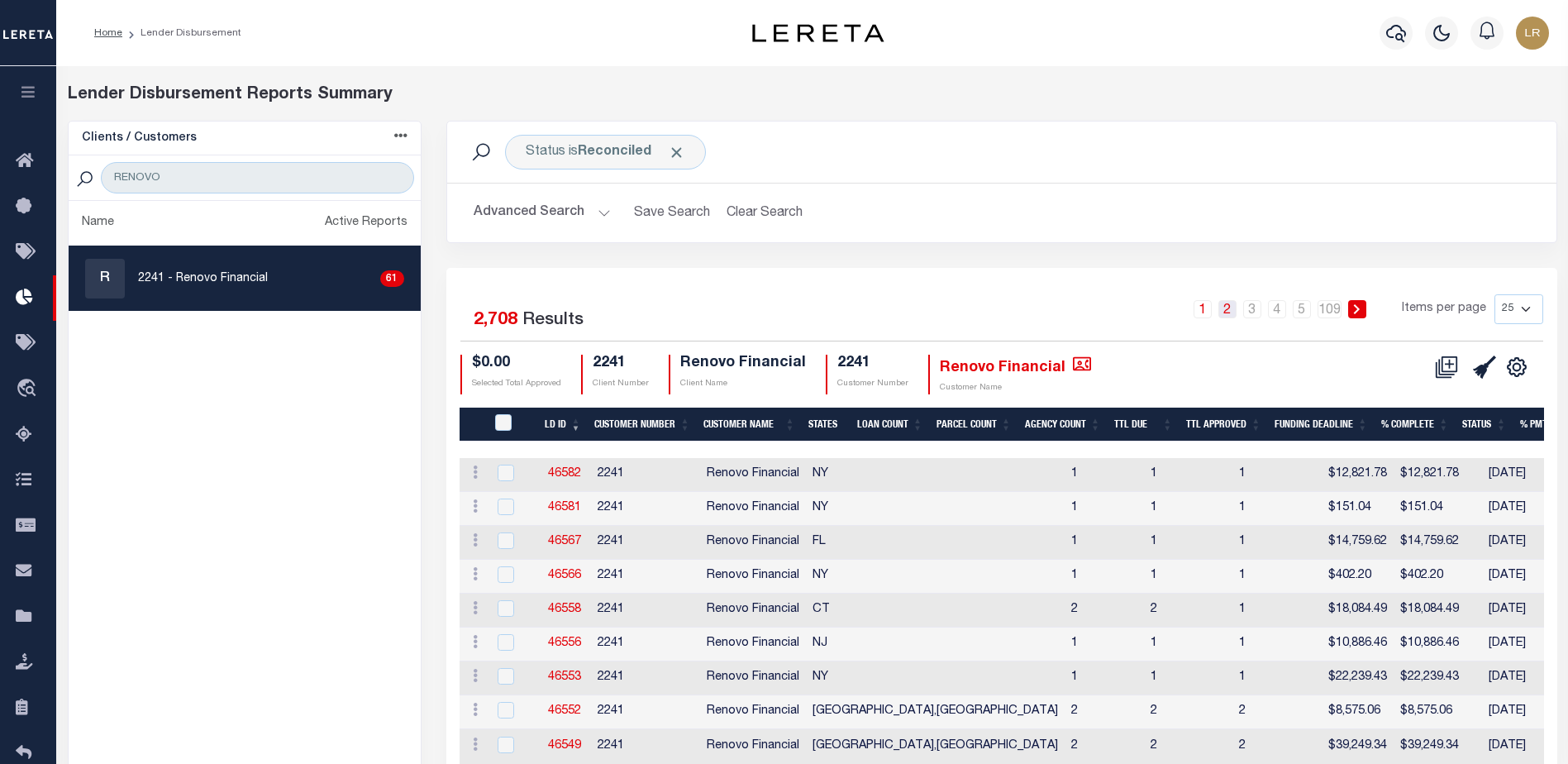
click at [1225, 311] on link "2" at bounding box center [1227, 309] width 18 height 18
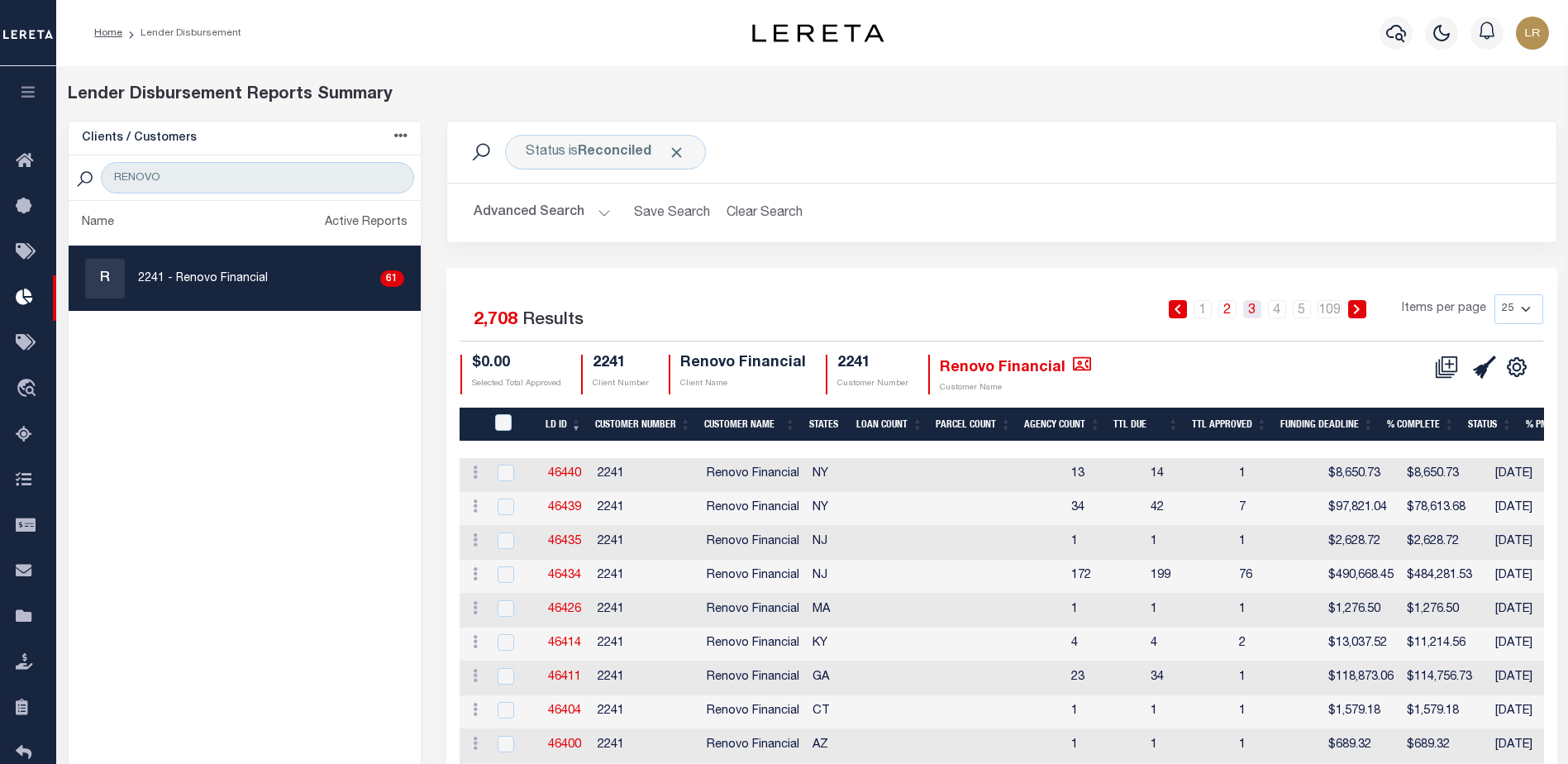
click at [1252, 307] on link "3" at bounding box center [1252, 309] width 18 height 18
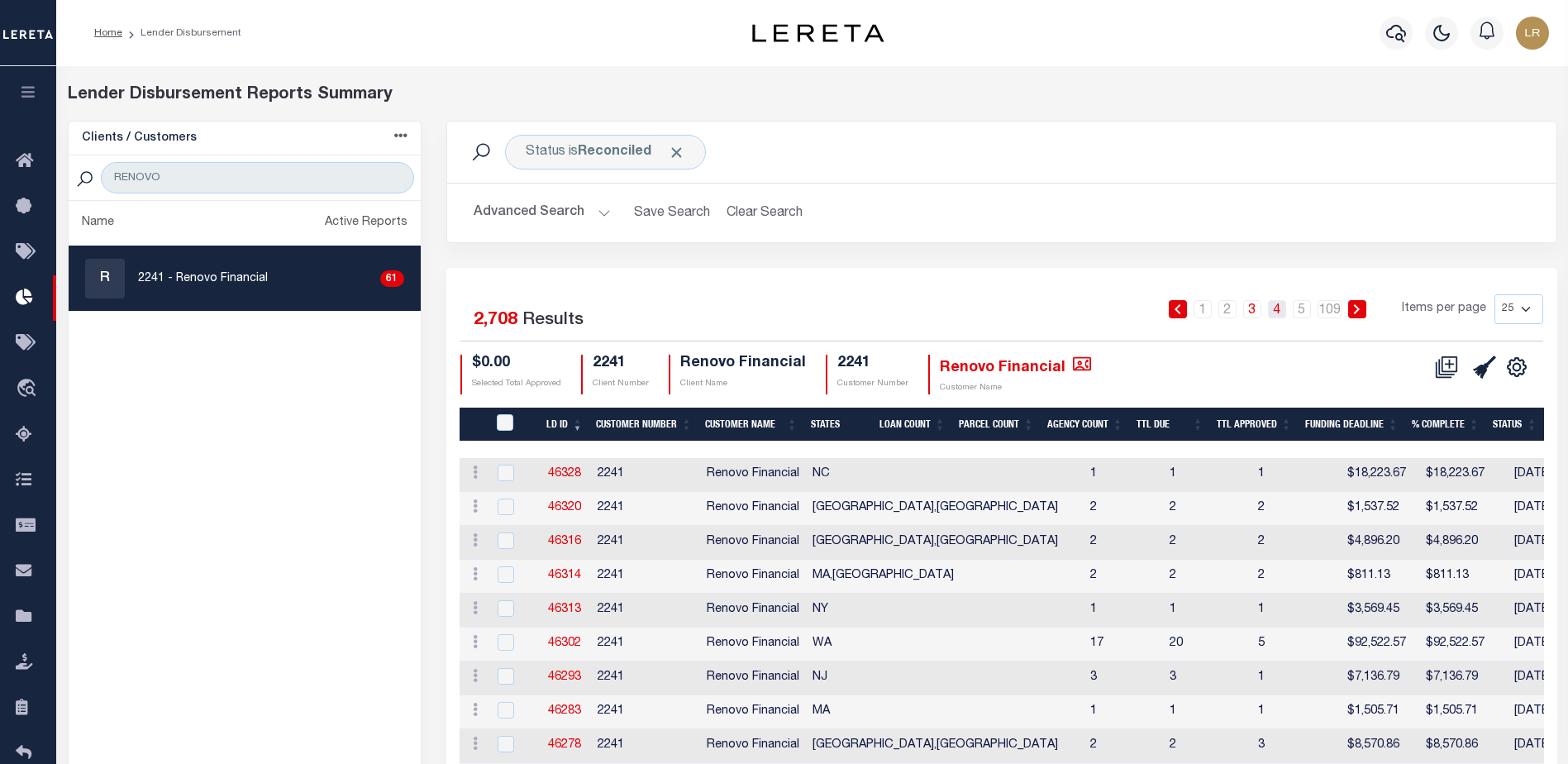
click at [1276, 312] on link "4" at bounding box center [1276, 309] width 18 height 18
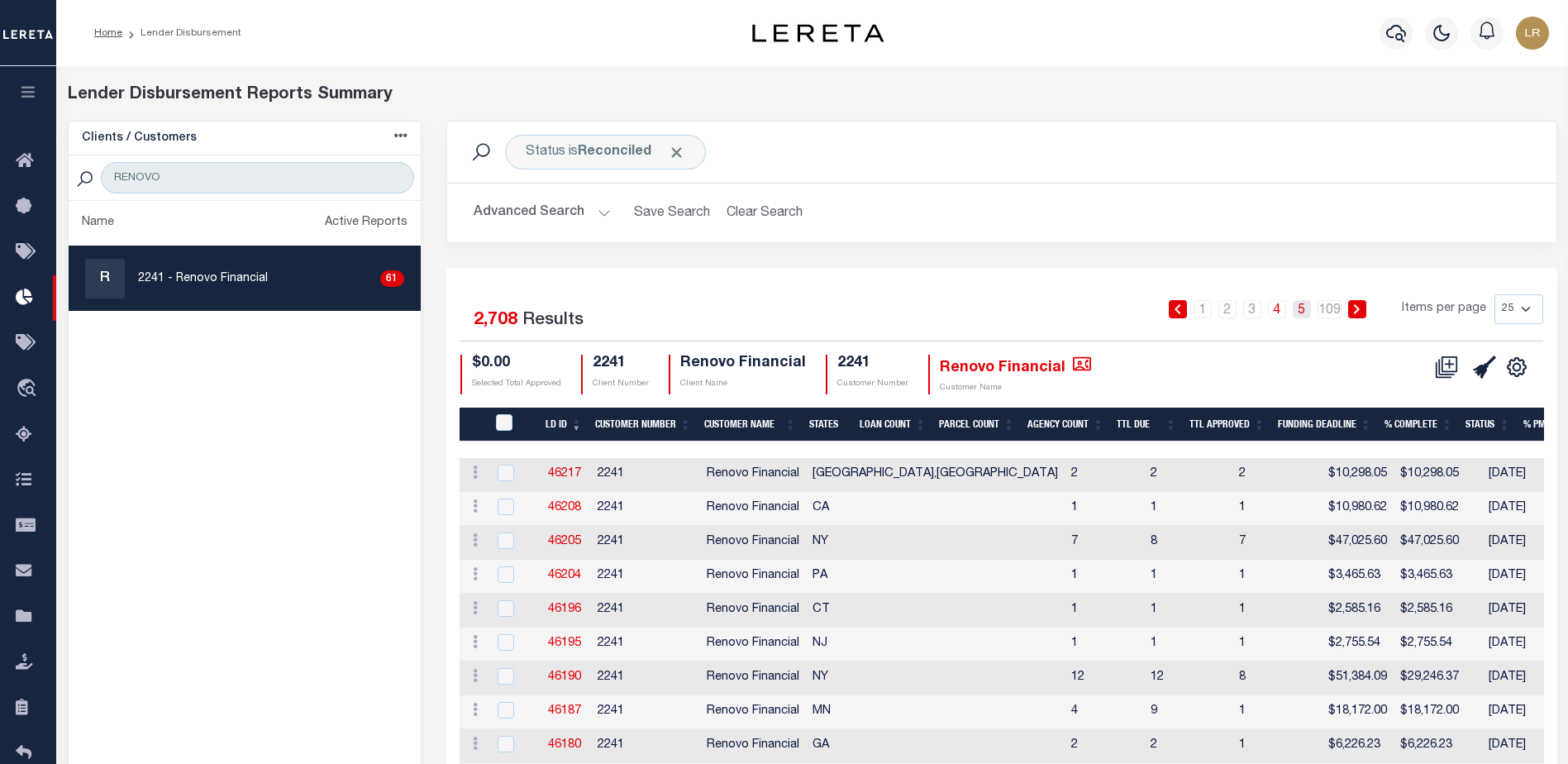
click at [1307, 315] on link "5" at bounding box center [1301, 309] width 18 height 18
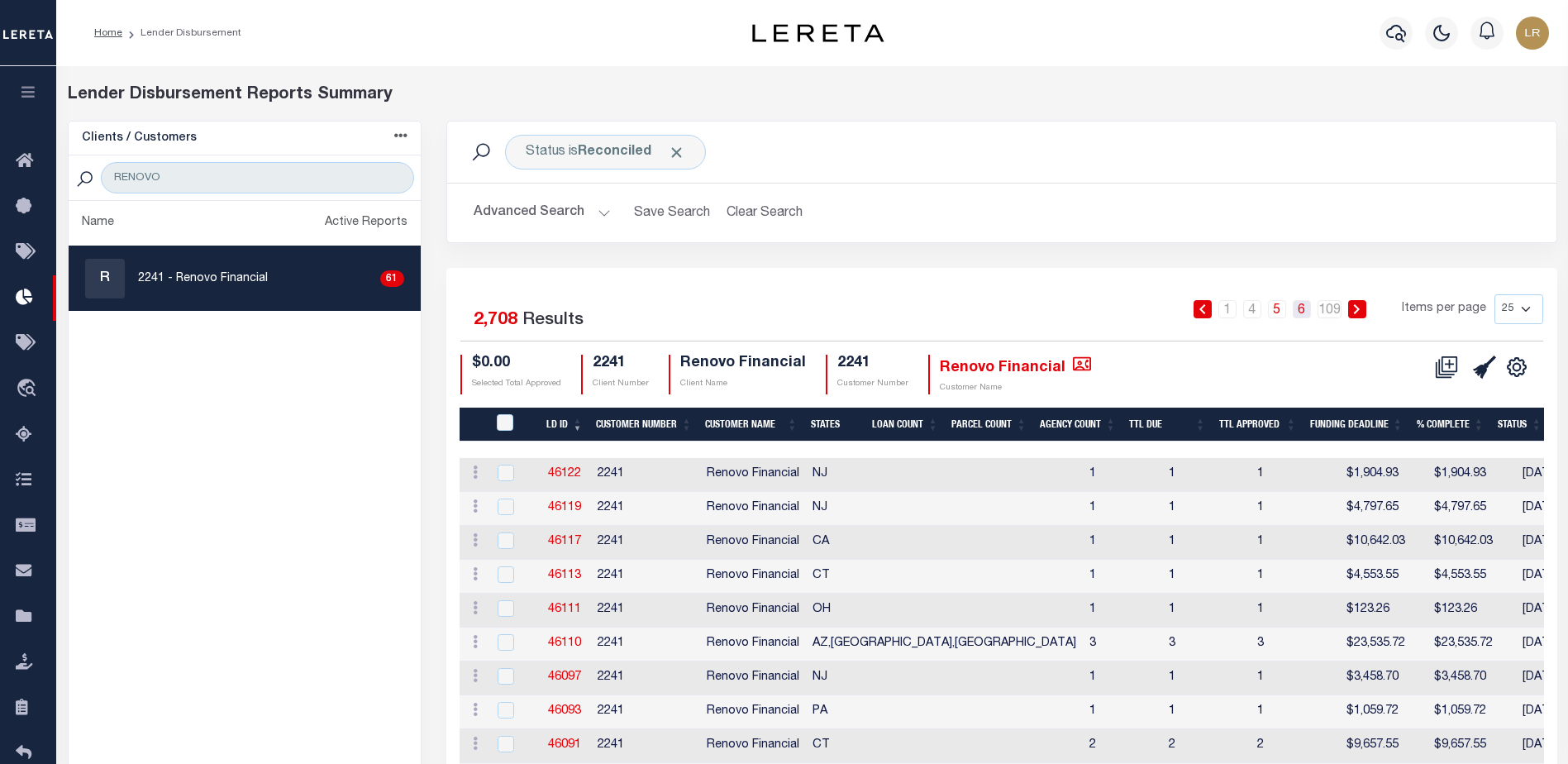
click at [1303, 314] on link "6" at bounding box center [1301, 309] width 18 height 18
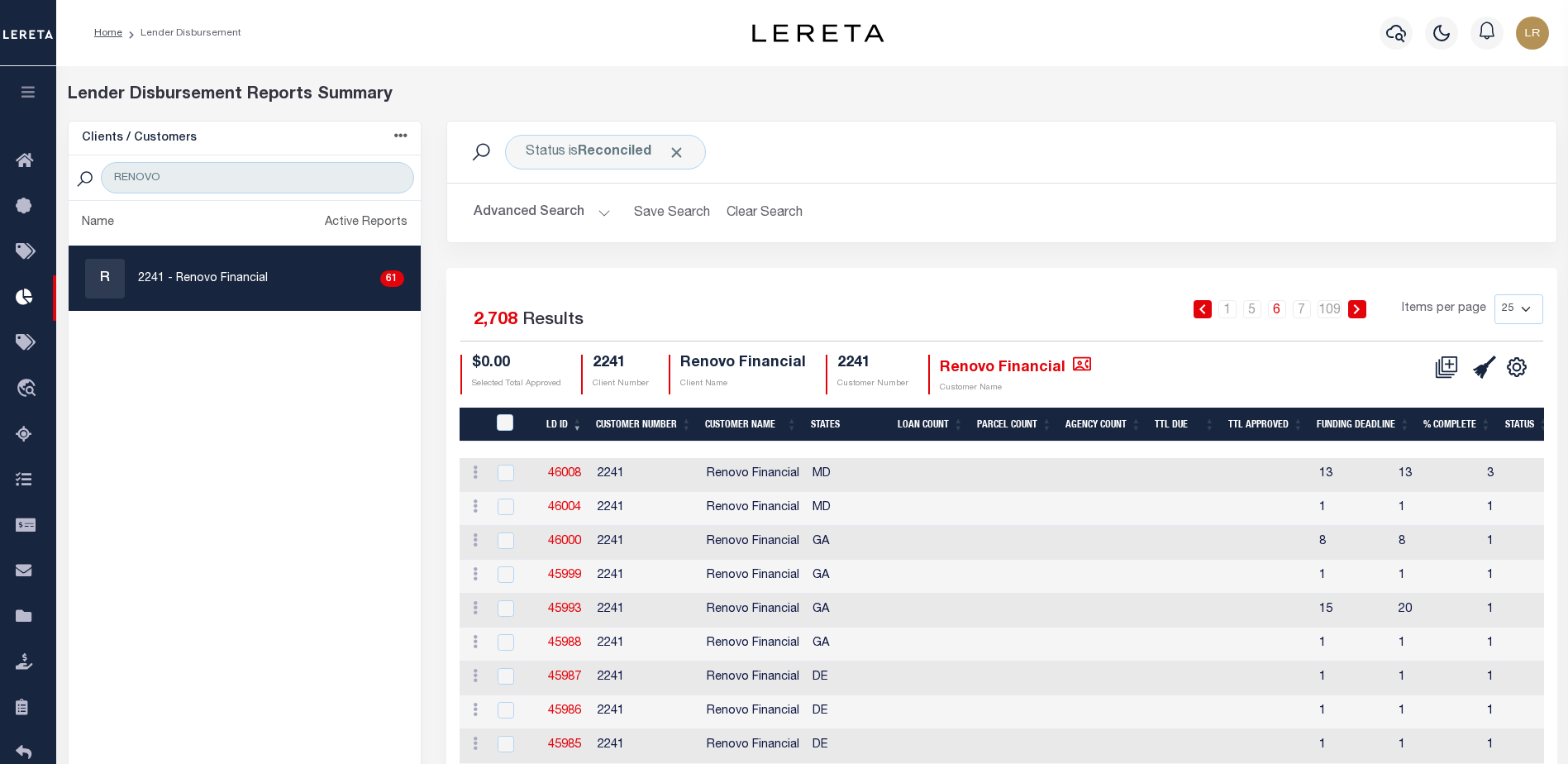
click at [1355, 309] on icon at bounding box center [1357, 309] width 8 height 9
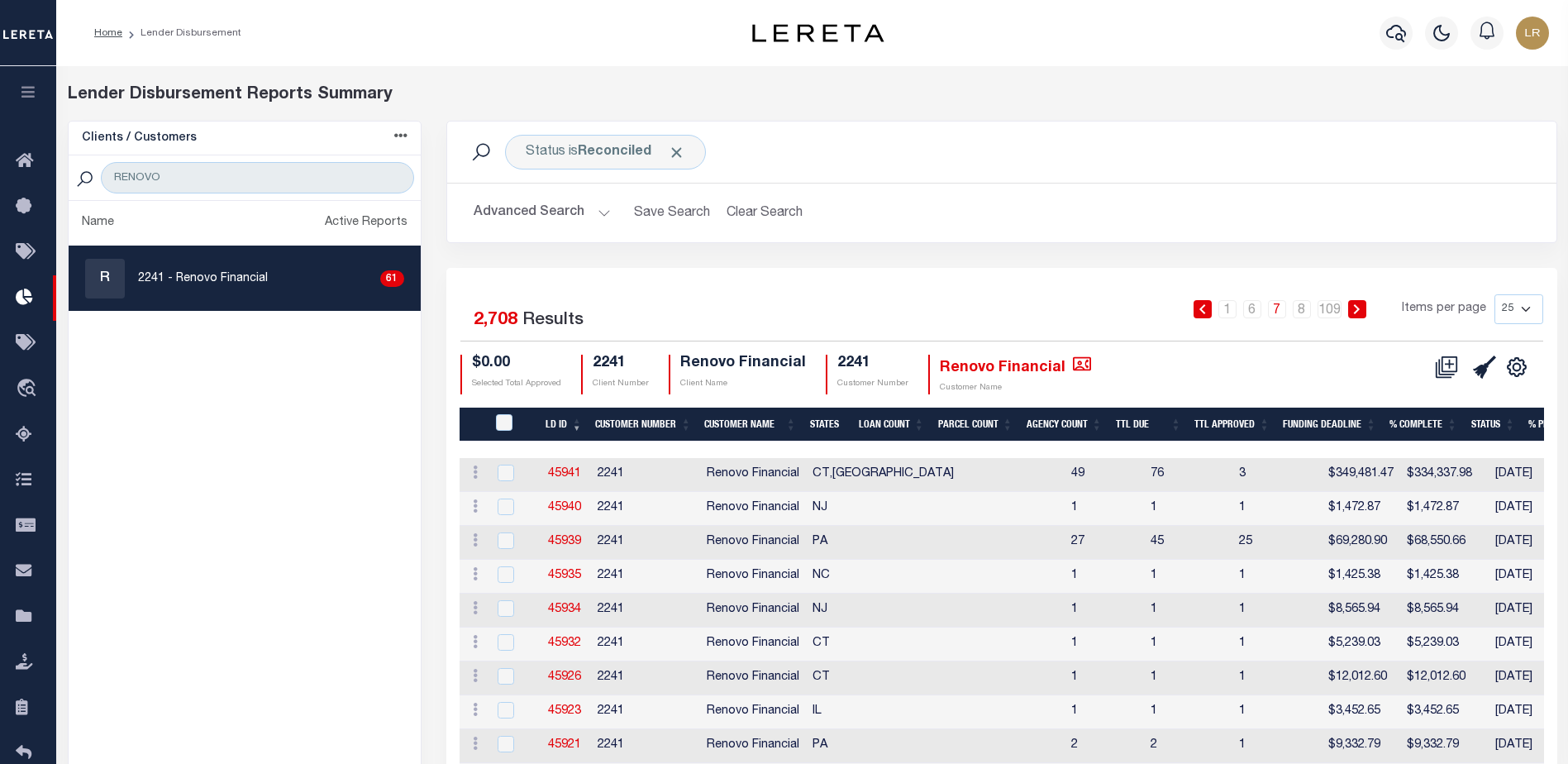
click at [1350, 314] on link at bounding box center [1357, 309] width 18 height 18
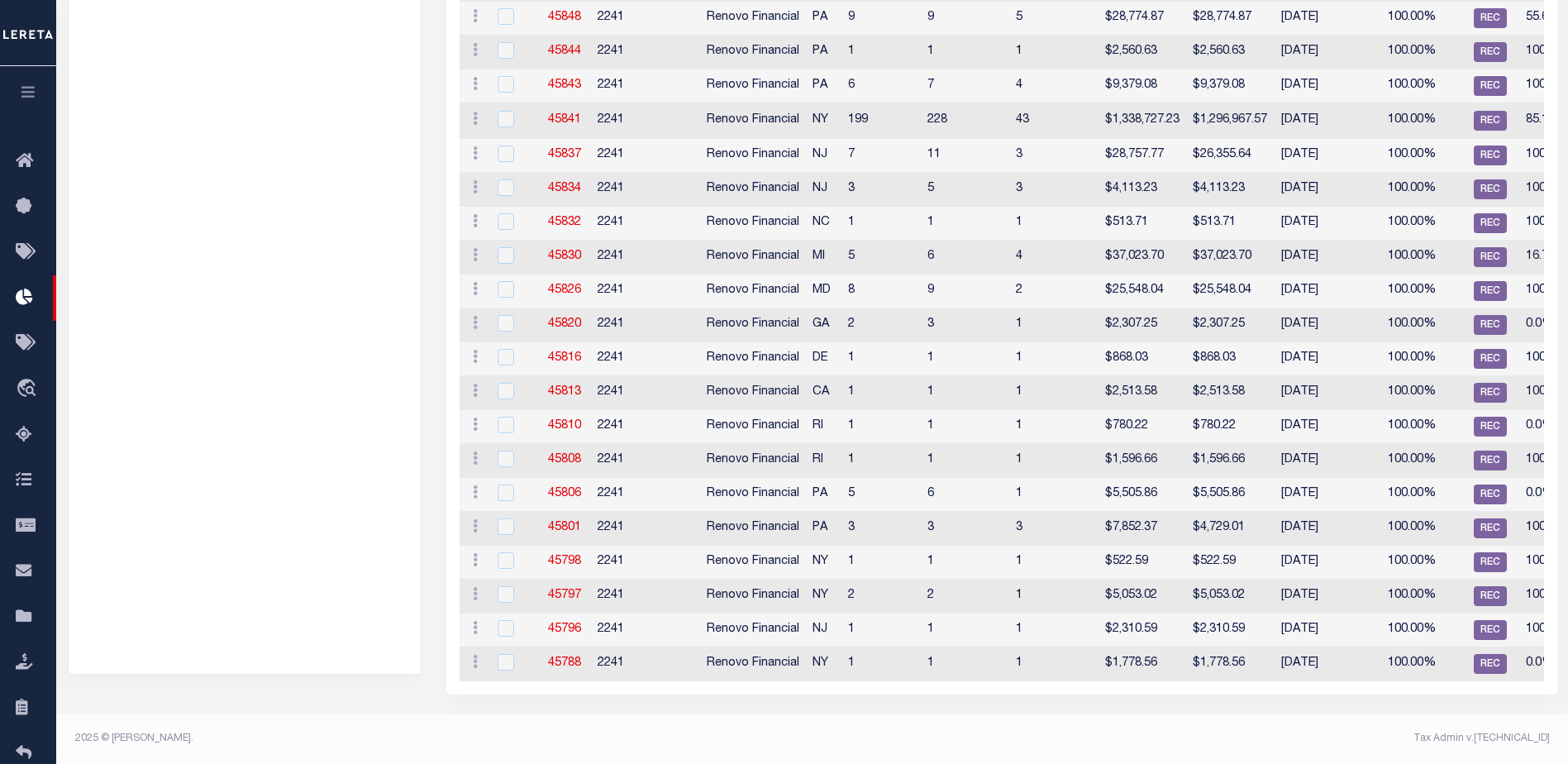
scroll to position [125, 0]
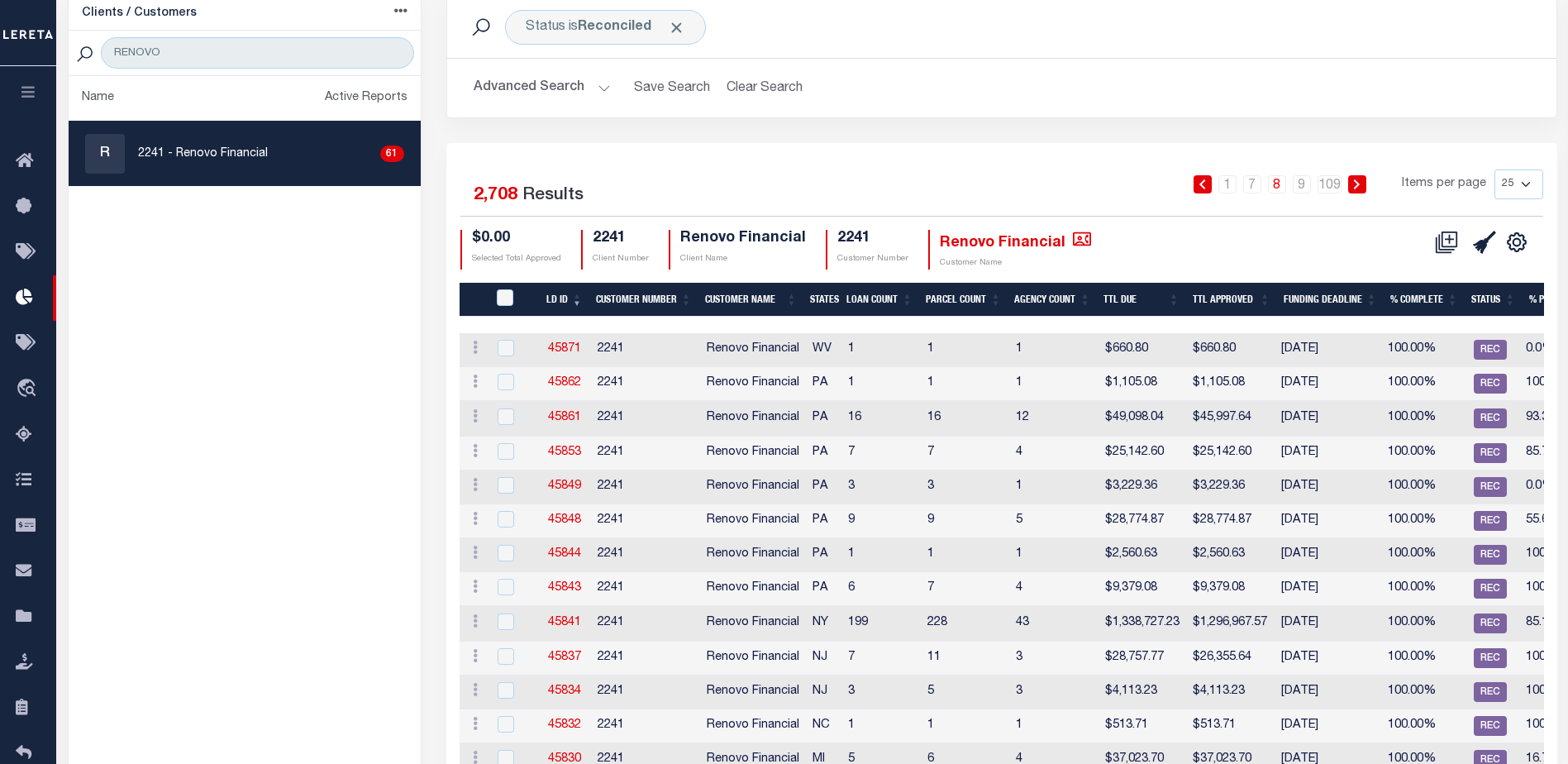
click at [1350, 182] on link at bounding box center [1357, 184] width 18 height 18
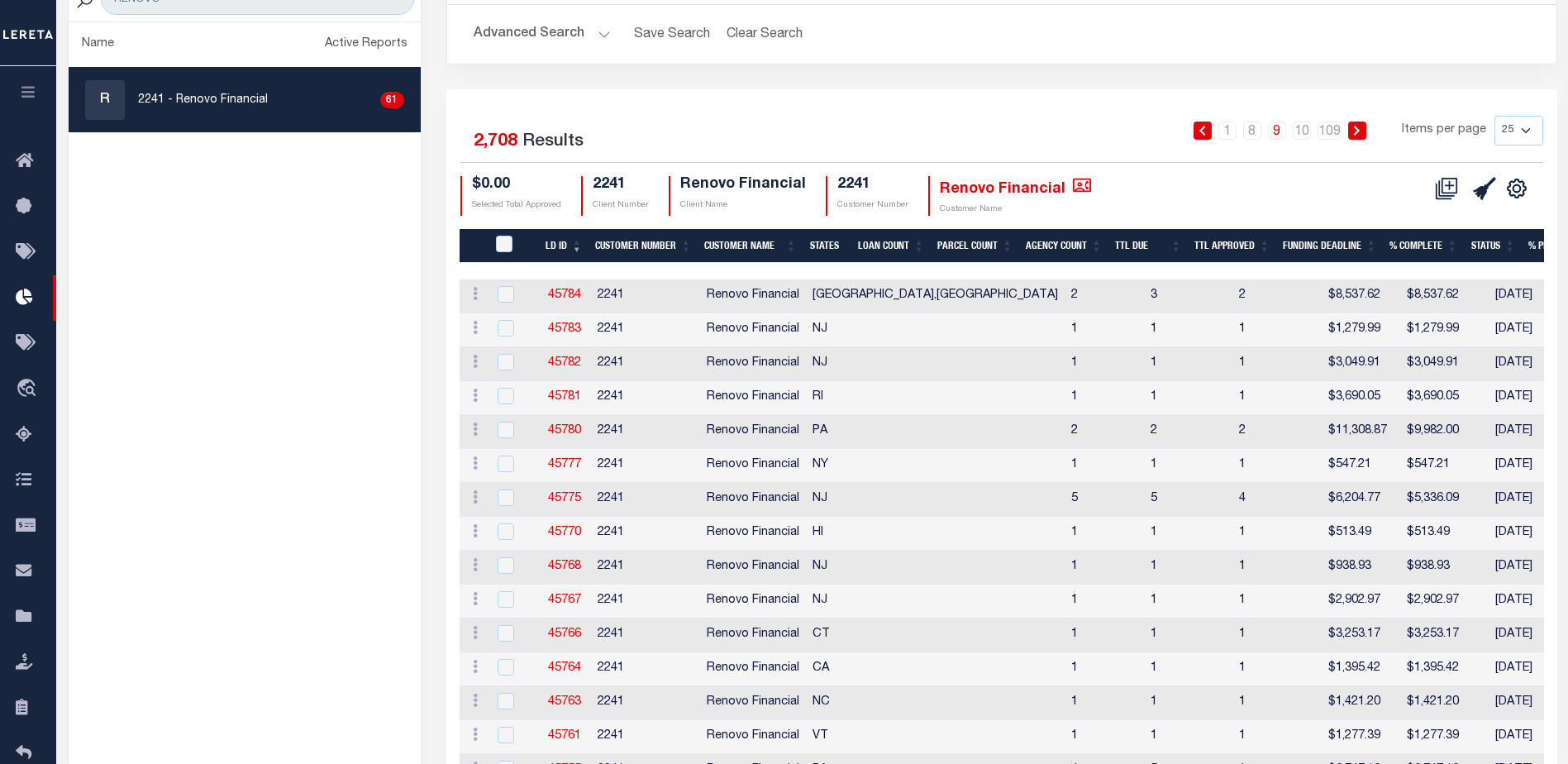
scroll to position [42, 0]
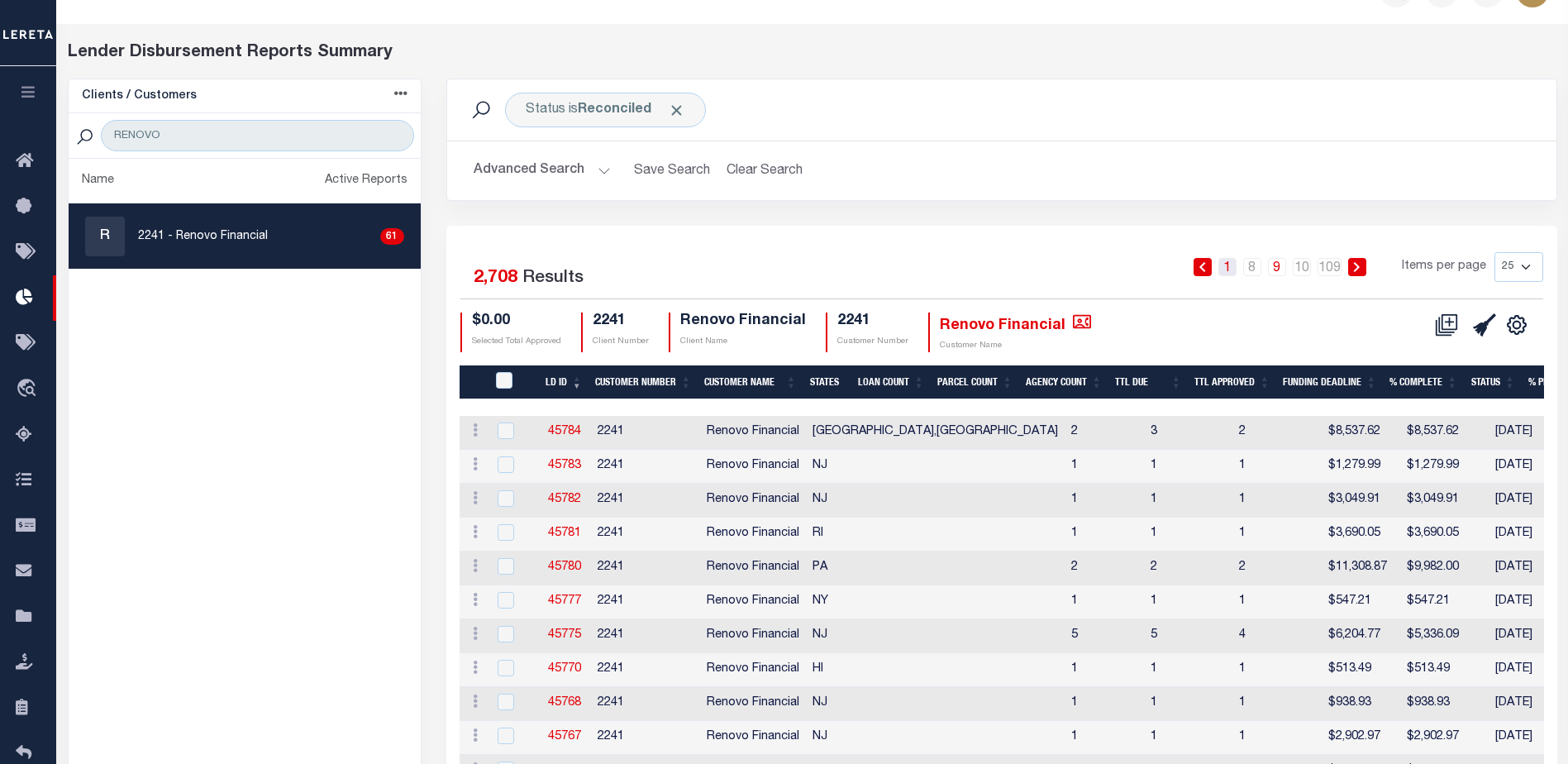
click at [1231, 263] on link "1" at bounding box center [1227, 266] width 18 height 18
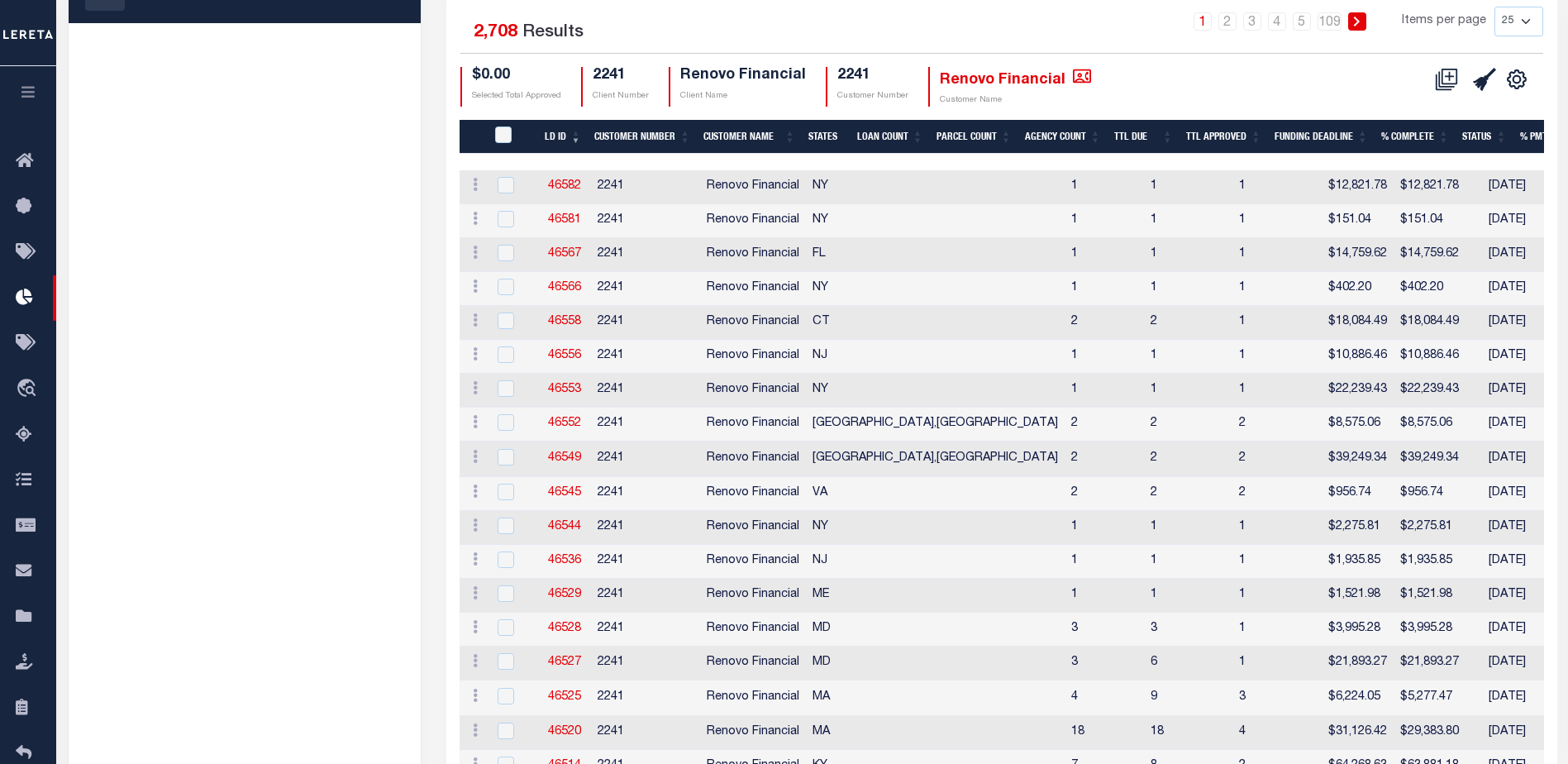
scroll to position [125, 0]
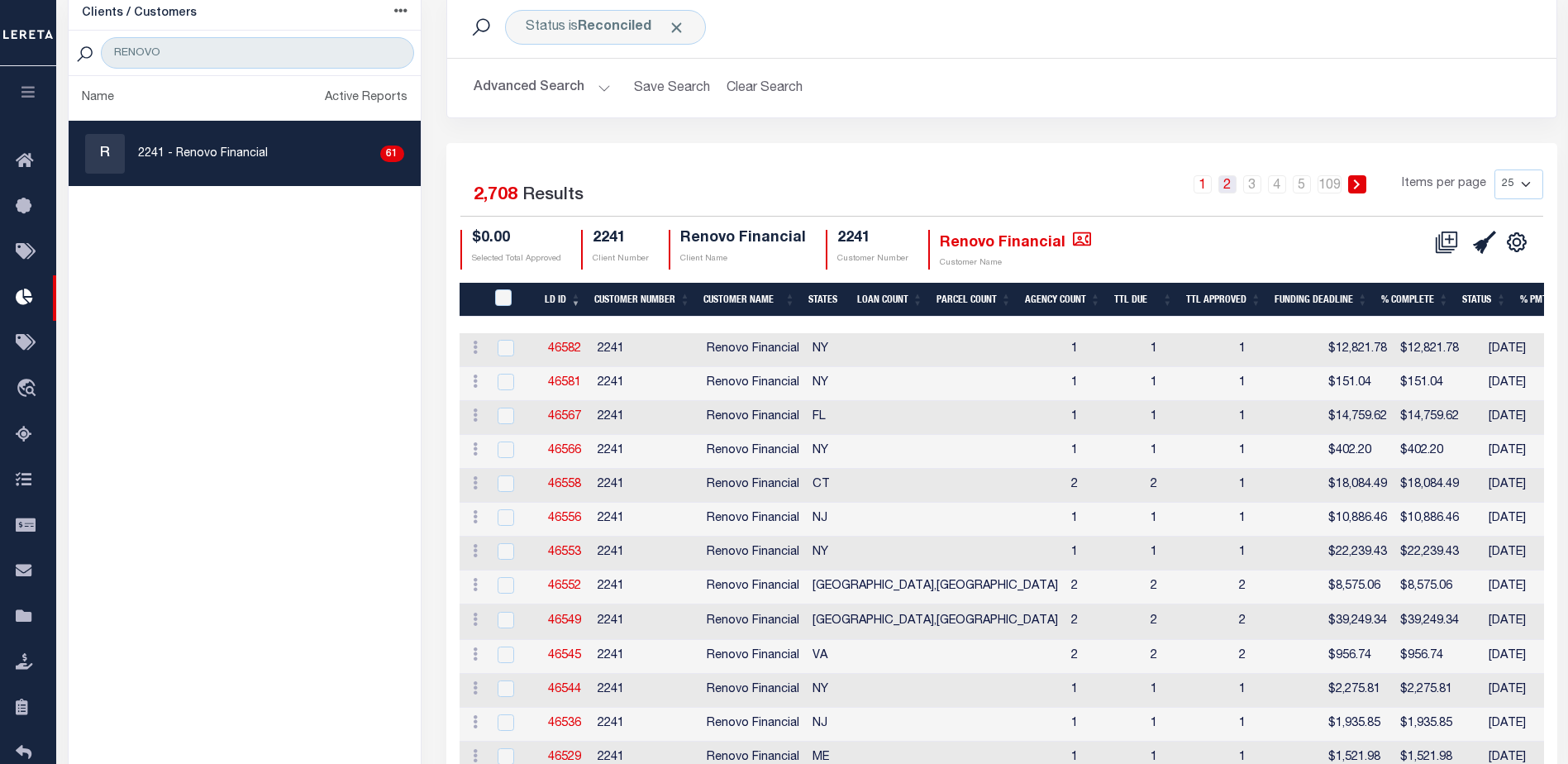
click at [1230, 183] on link "2" at bounding box center [1227, 184] width 18 height 18
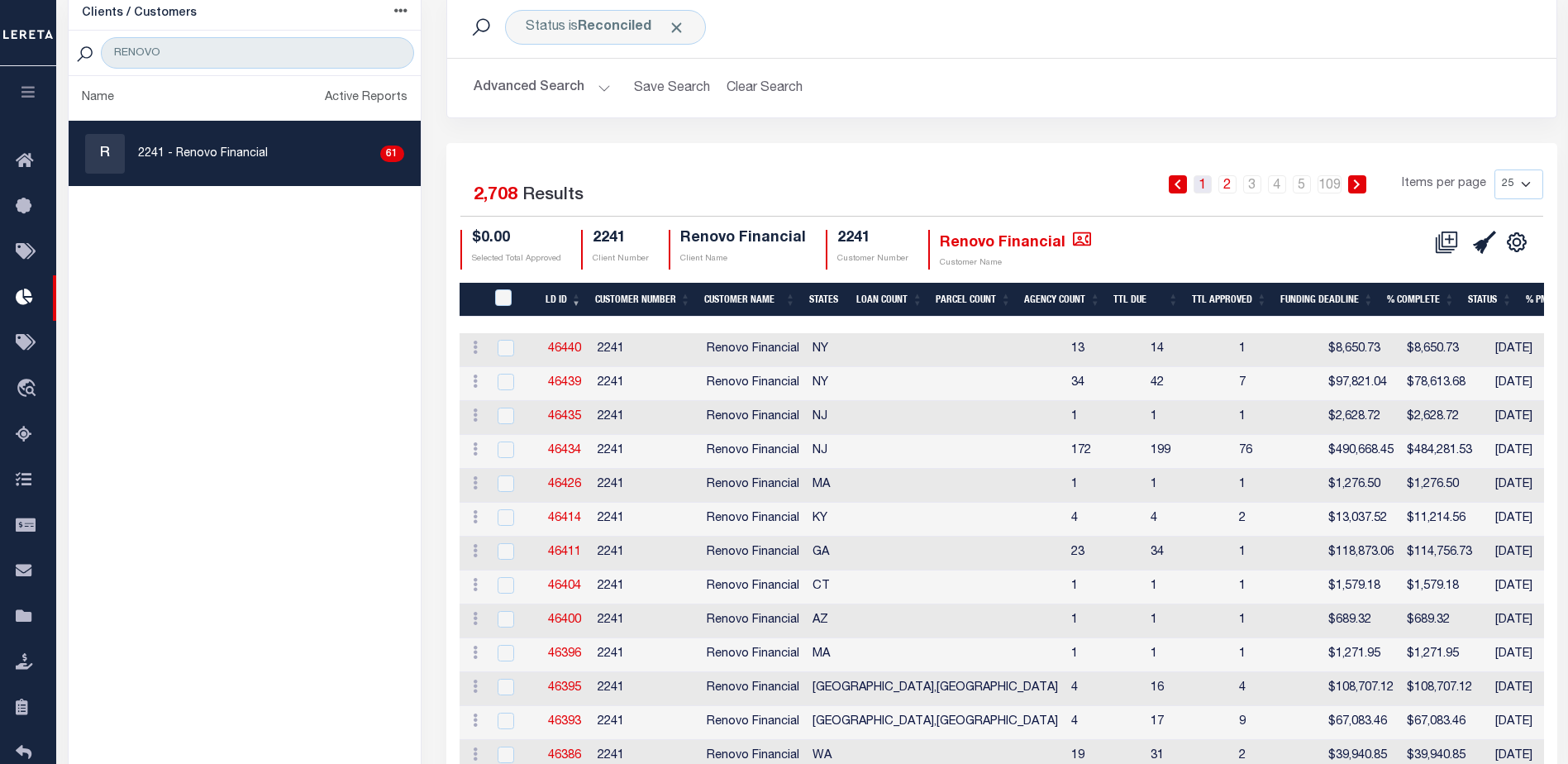
click at [1211, 191] on link "1" at bounding box center [1201, 184] width 18 height 18
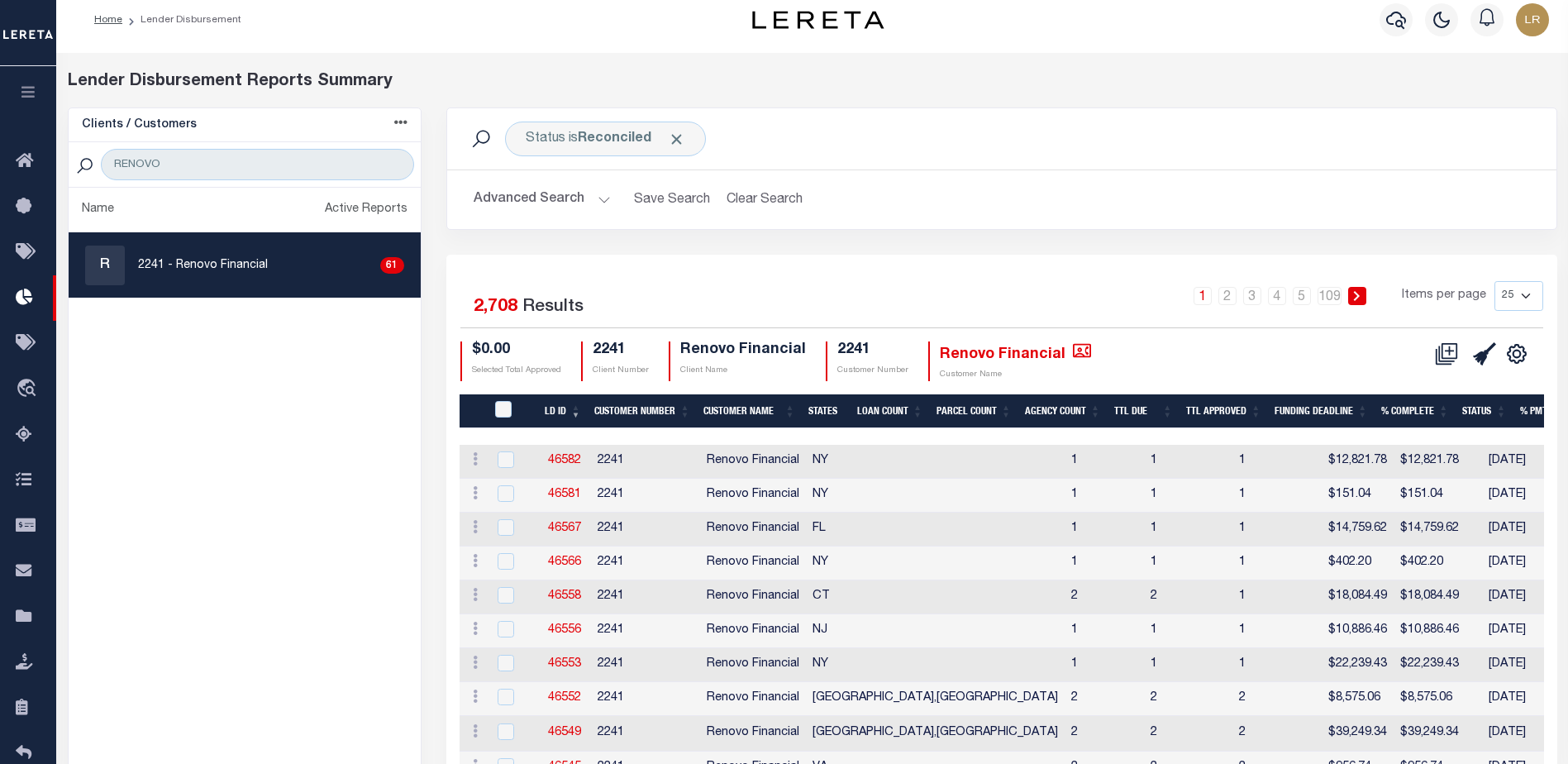
scroll to position [0, 0]
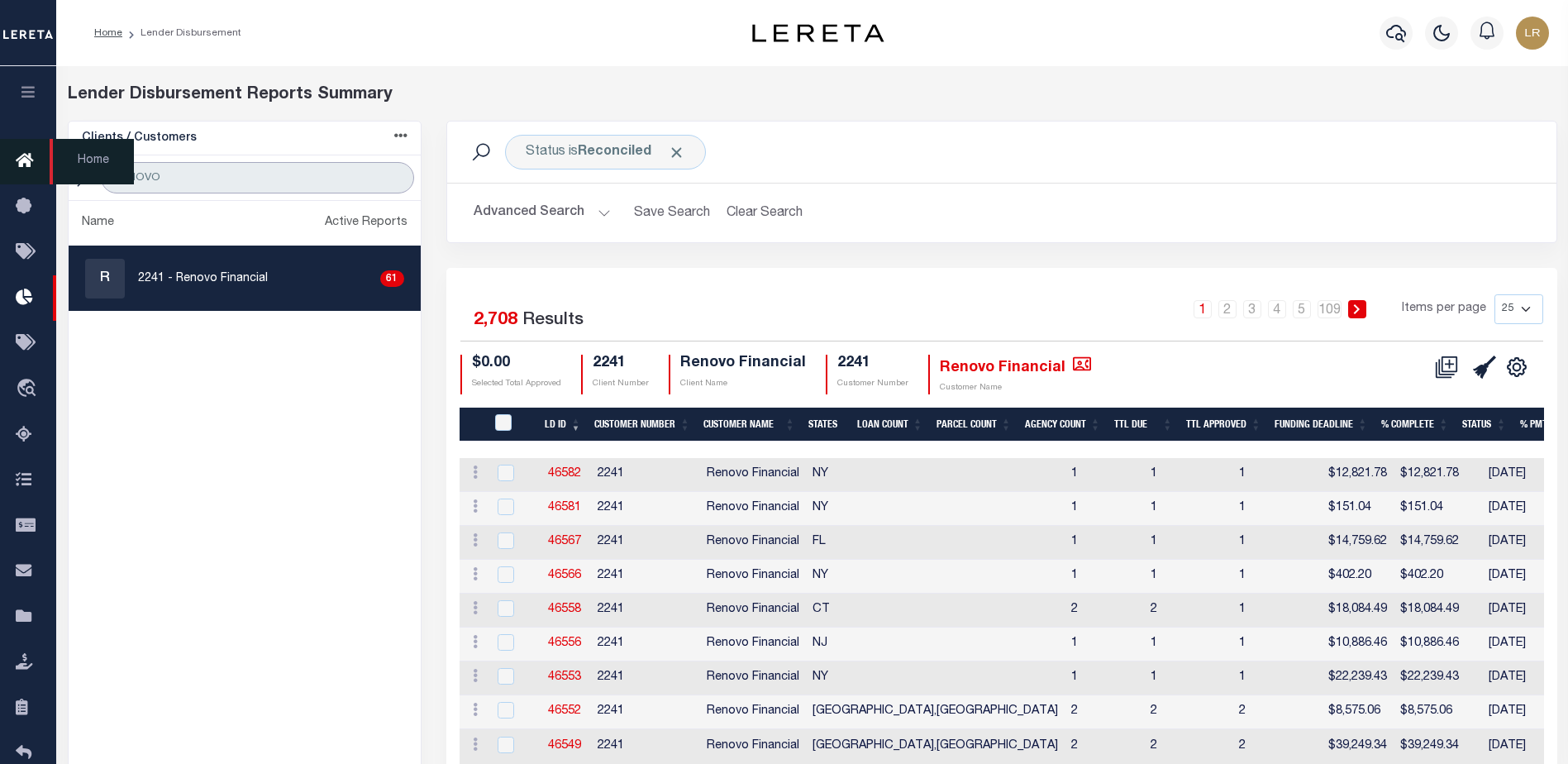
drag, startPoint x: 167, startPoint y: 176, endPoint x: 49, endPoint y: 172, distance: 118.1
click at [49, 172] on div "Home Lender Disbursement" at bounding box center [784, 696] width 1568 height 1392
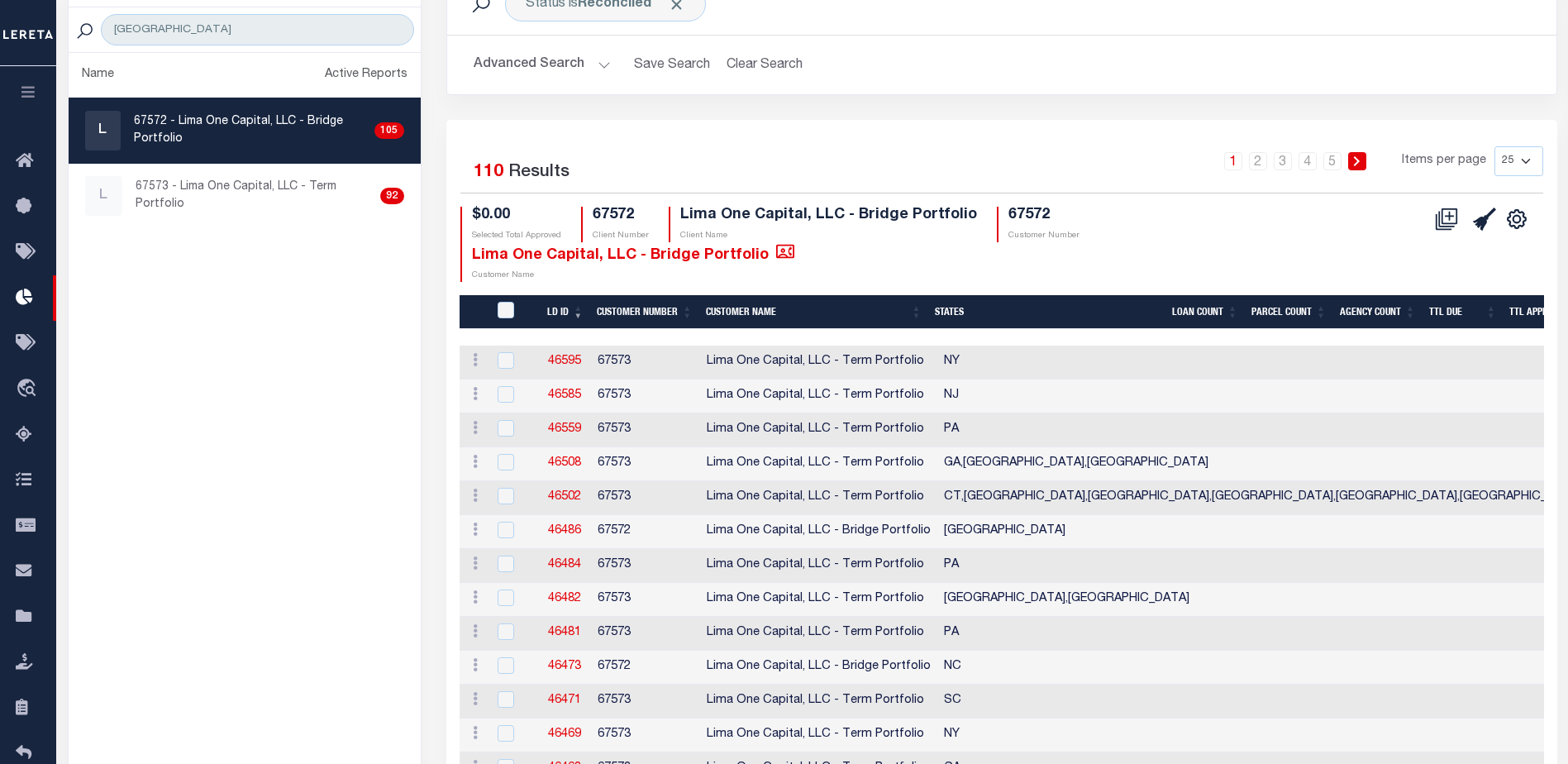
scroll to position [165, 0]
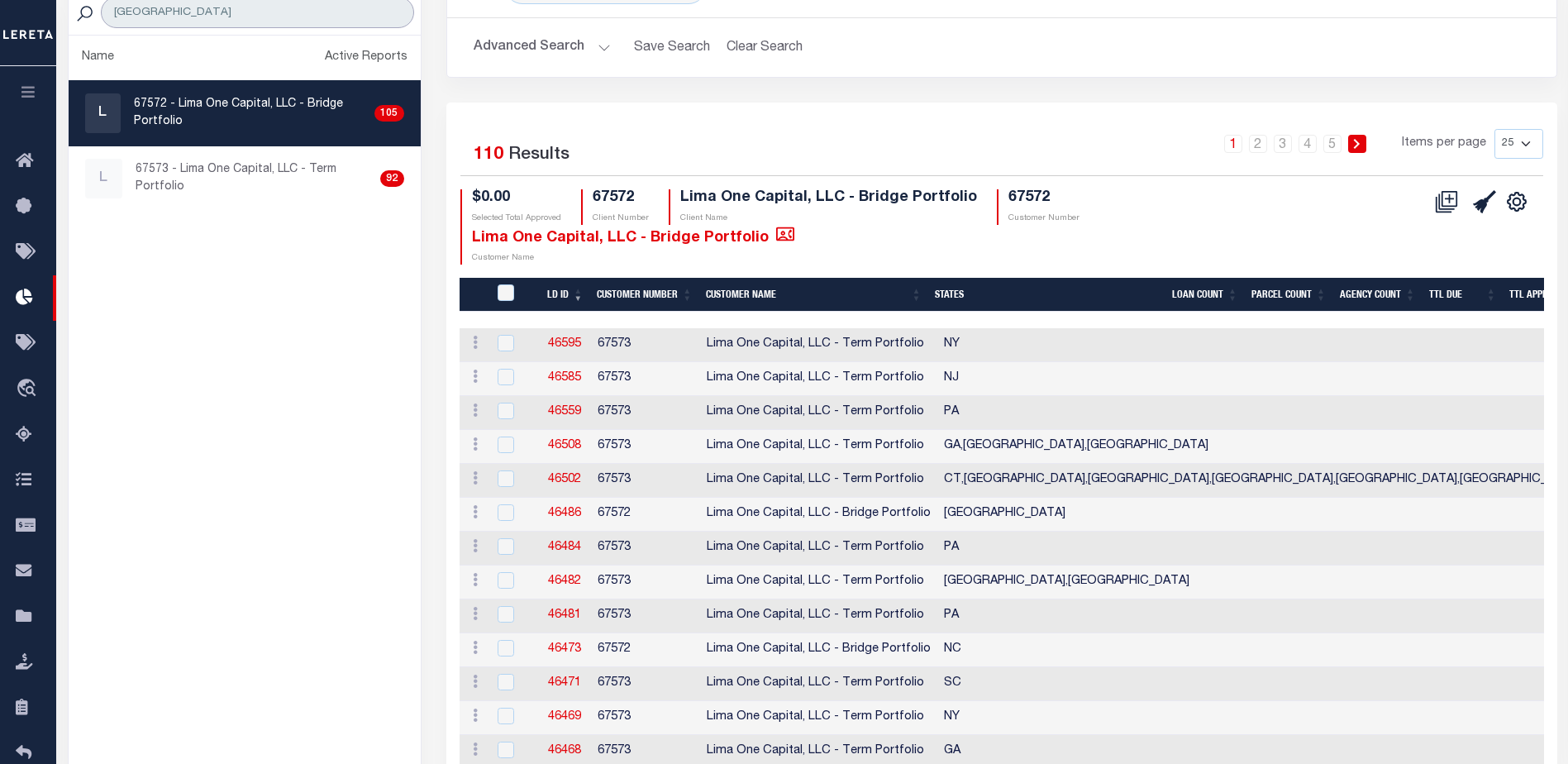
drag, startPoint x: 76, startPoint y: 17, endPoint x: 60, endPoint y: 16, distance: 16.0
click at [60, 16] on div "Clients / Customers Customers asc Customers desc Client asc Client desc Active …" at bounding box center [243, 587] width 378 height 1264
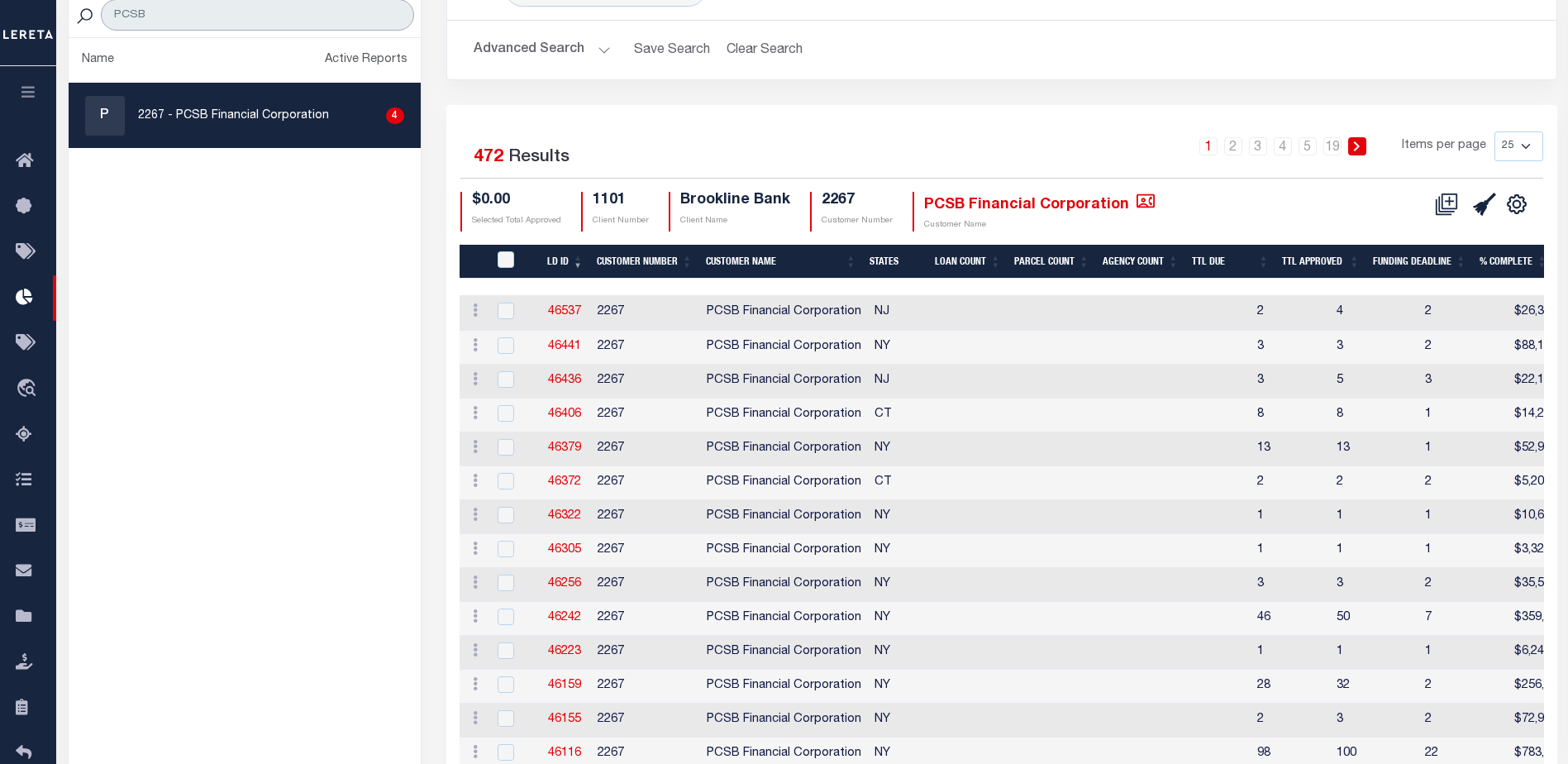
drag, startPoint x: 210, startPoint y: 13, endPoint x: 111, endPoint y: 9, distance: 99.1
click at [117, 9] on div "Clients / Customers Customers asc Customers desc Client asc Client desc Active …" at bounding box center [244, 566] width 353 height 1215
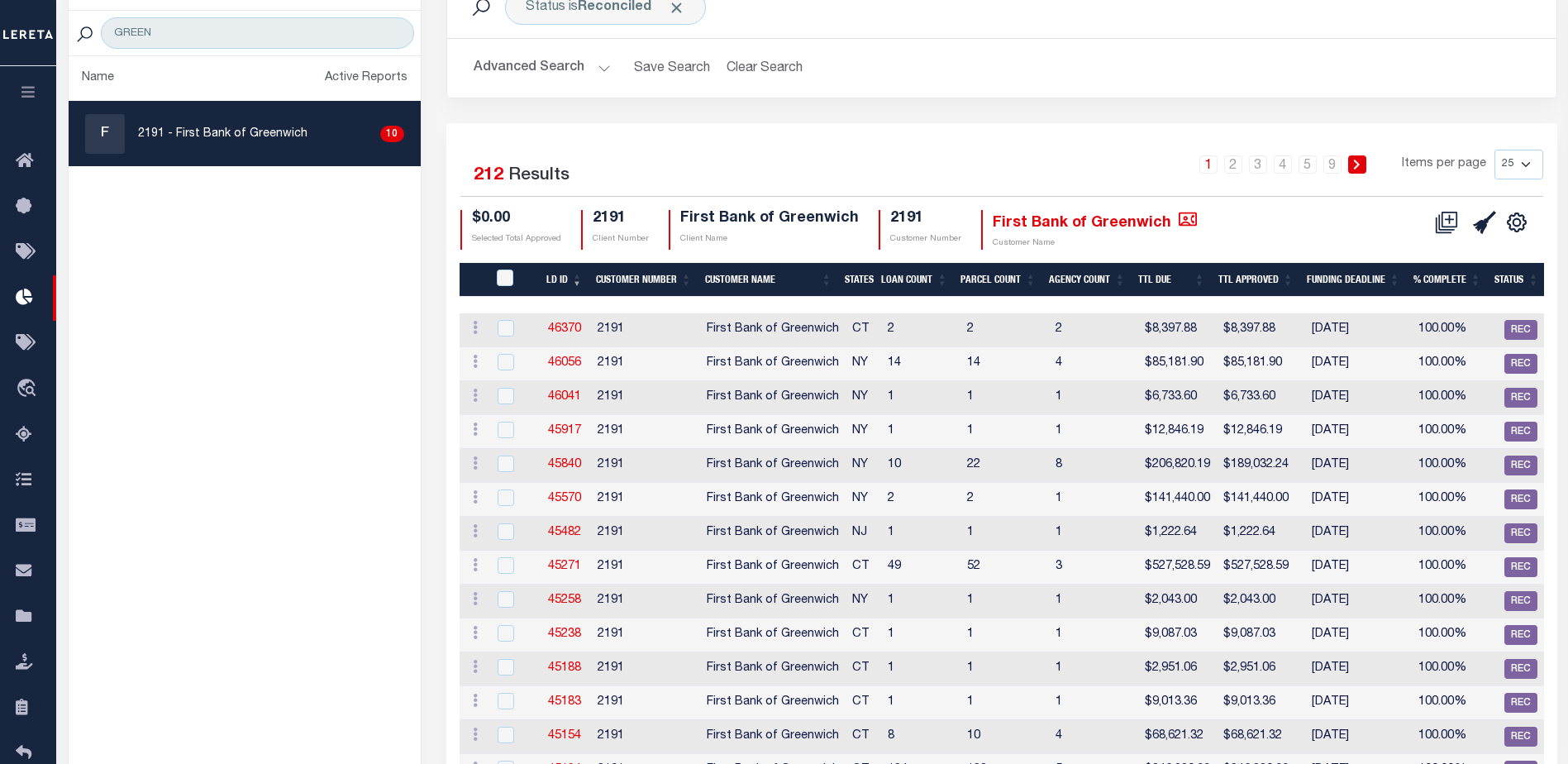
click at [1091, 146] on div "Selected 212 Results 1 2 3 4 5 … 9 Items per page 25 50 100 200 $0.00 Selected …" at bounding box center [1001, 649] width 1110 height 1052
drag, startPoint x: 186, startPoint y: 35, endPoint x: 23, endPoint y: 22, distance: 163.5
click at [23, 22] on div "Home Lender Disbursement" at bounding box center [784, 557] width 1568 height 1406
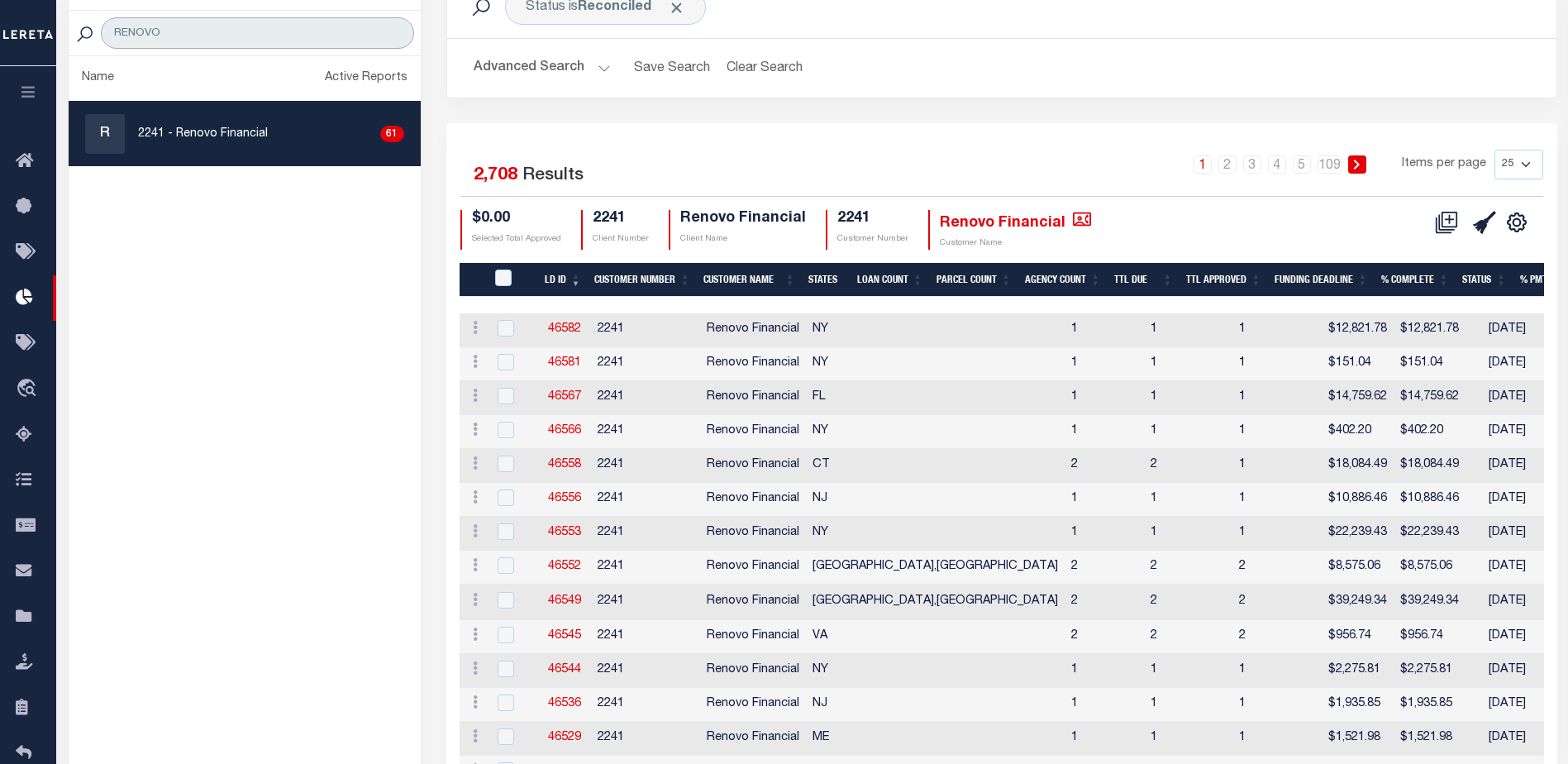
type input "RENOVO"
click at [630, 142] on div "Selected 2,708 Results 1 2 3 4 5 … 109 Items per page 25 50 100 200 $0.00 2241 …" at bounding box center [1001, 650] width 1110 height 1054
